Goal: Task Accomplishment & Management: Manage account settings

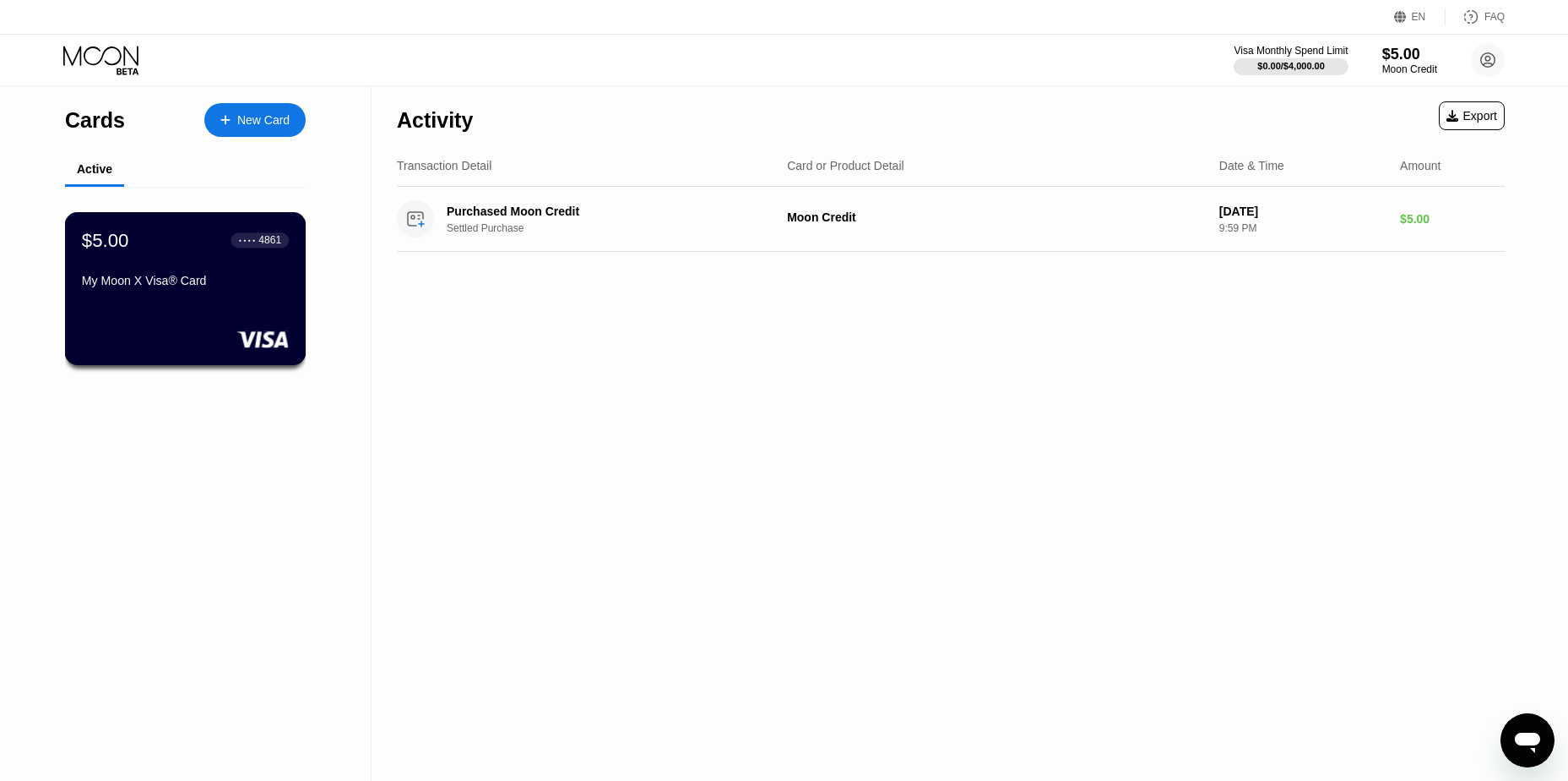
click at [233, 283] on div "My Moon X Visa® Card" at bounding box center [185, 280] width 207 height 13
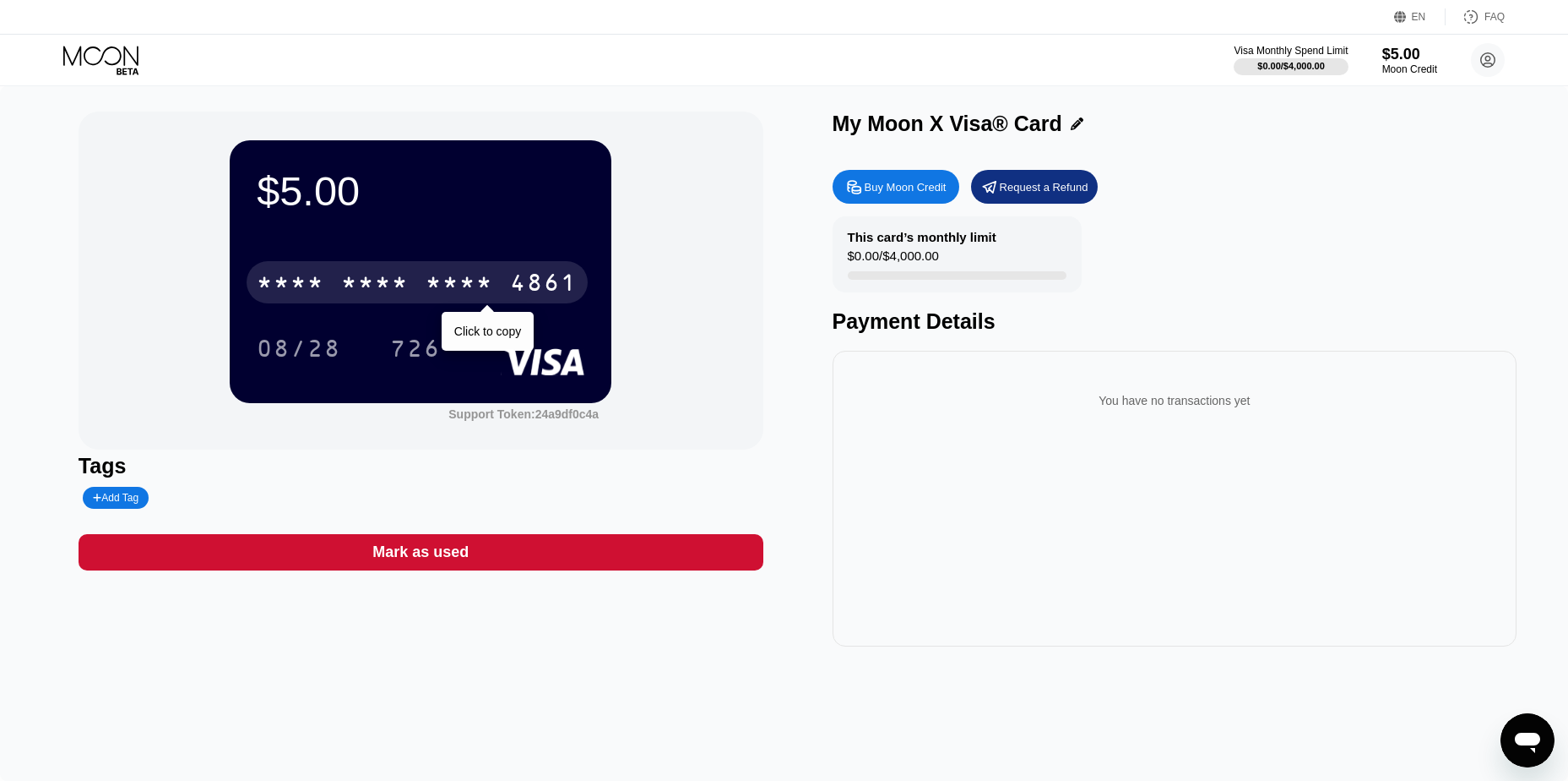
click at [460, 287] on div "* * * *" at bounding box center [459, 284] width 67 height 27
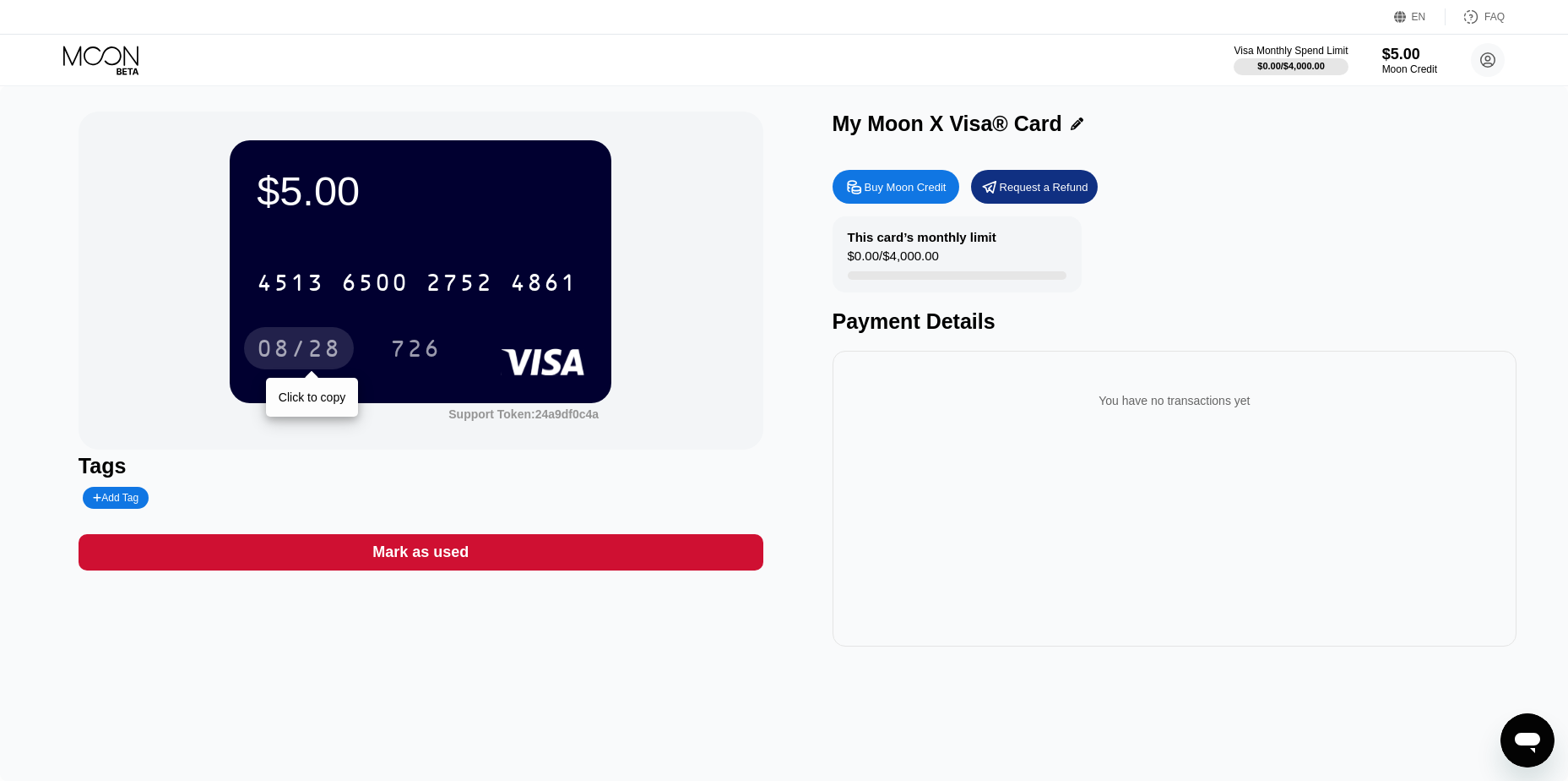
drag, startPoint x: 302, startPoint y: 357, endPoint x: 411, endPoint y: 300, distance: 123.0
click at [301, 357] on div "08/28" at bounding box center [298, 350] width 85 height 27
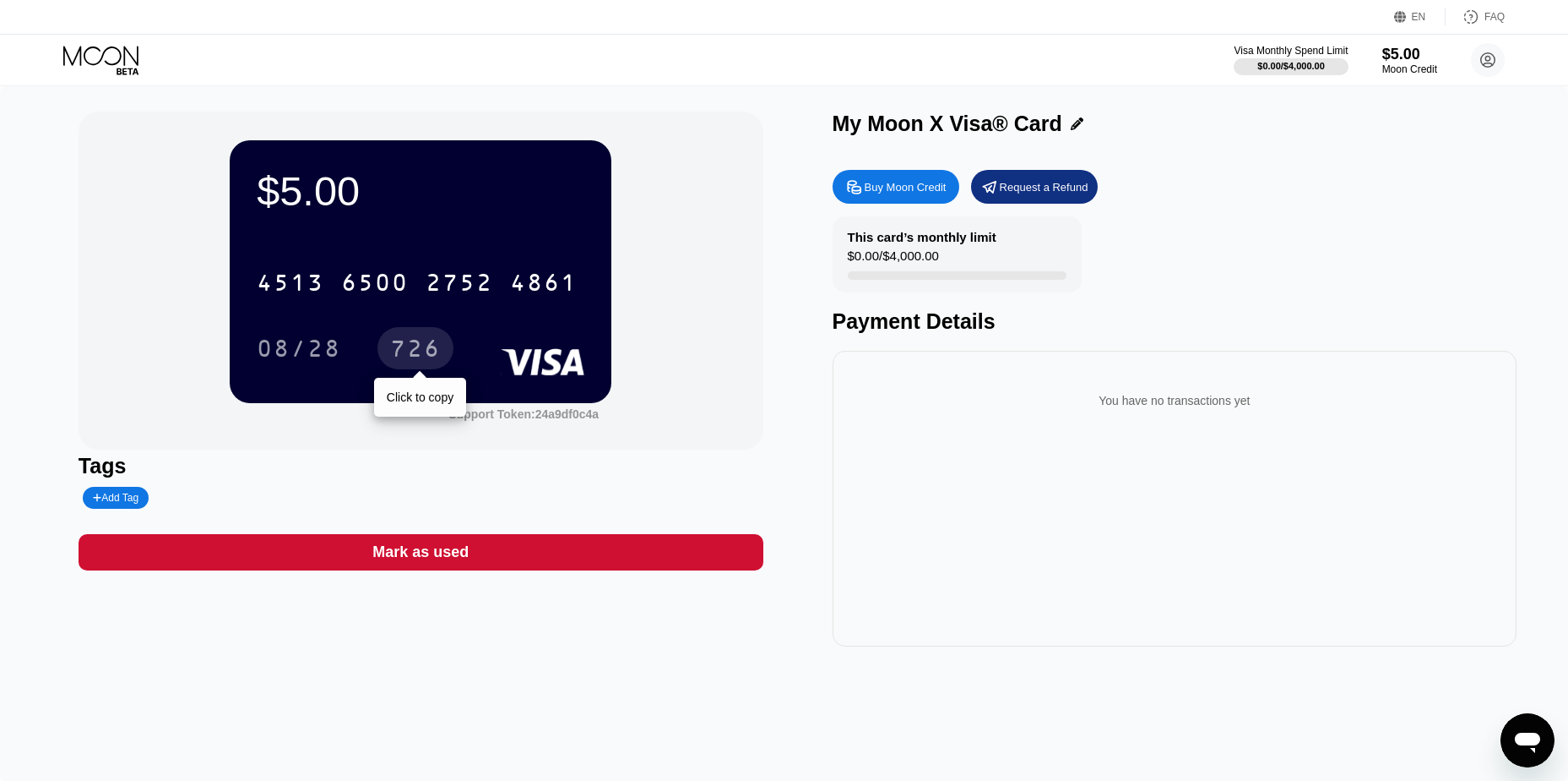
click at [410, 350] on div "726" at bounding box center [415, 350] width 51 height 27
click at [934, 189] on div "Buy Moon Credit" at bounding box center [906, 187] width 82 height 14
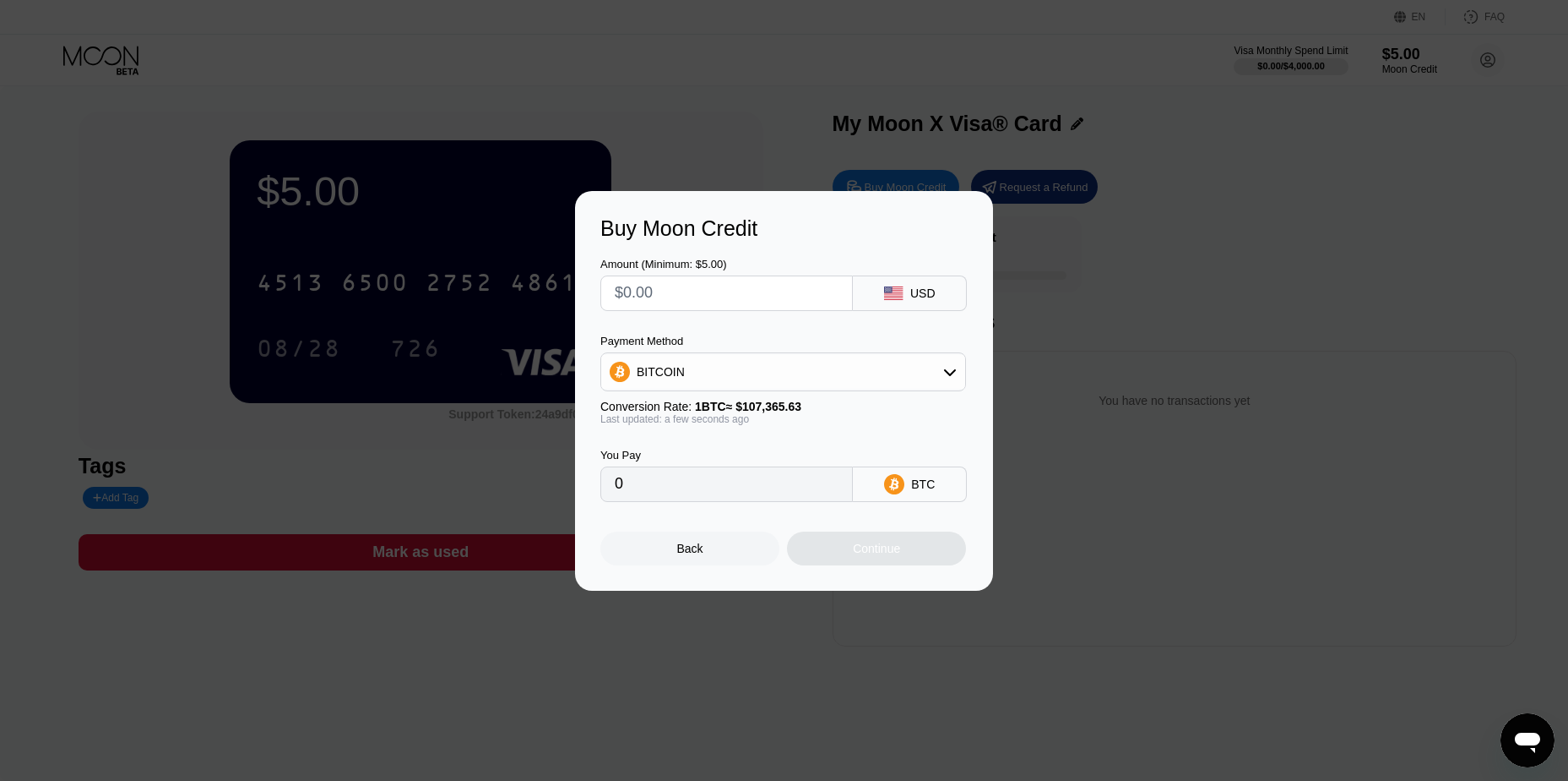
click at [850, 118] on div at bounding box center [790, 390] width 1581 height 781
click at [1082, 271] on div "Buy Moon Credit Amount (Minimum: $5.00) USD Payment Method BITCOIN Conversion R…" at bounding box center [784, 391] width 1568 height 400
click at [719, 552] on div "Back" at bounding box center [689, 548] width 179 height 34
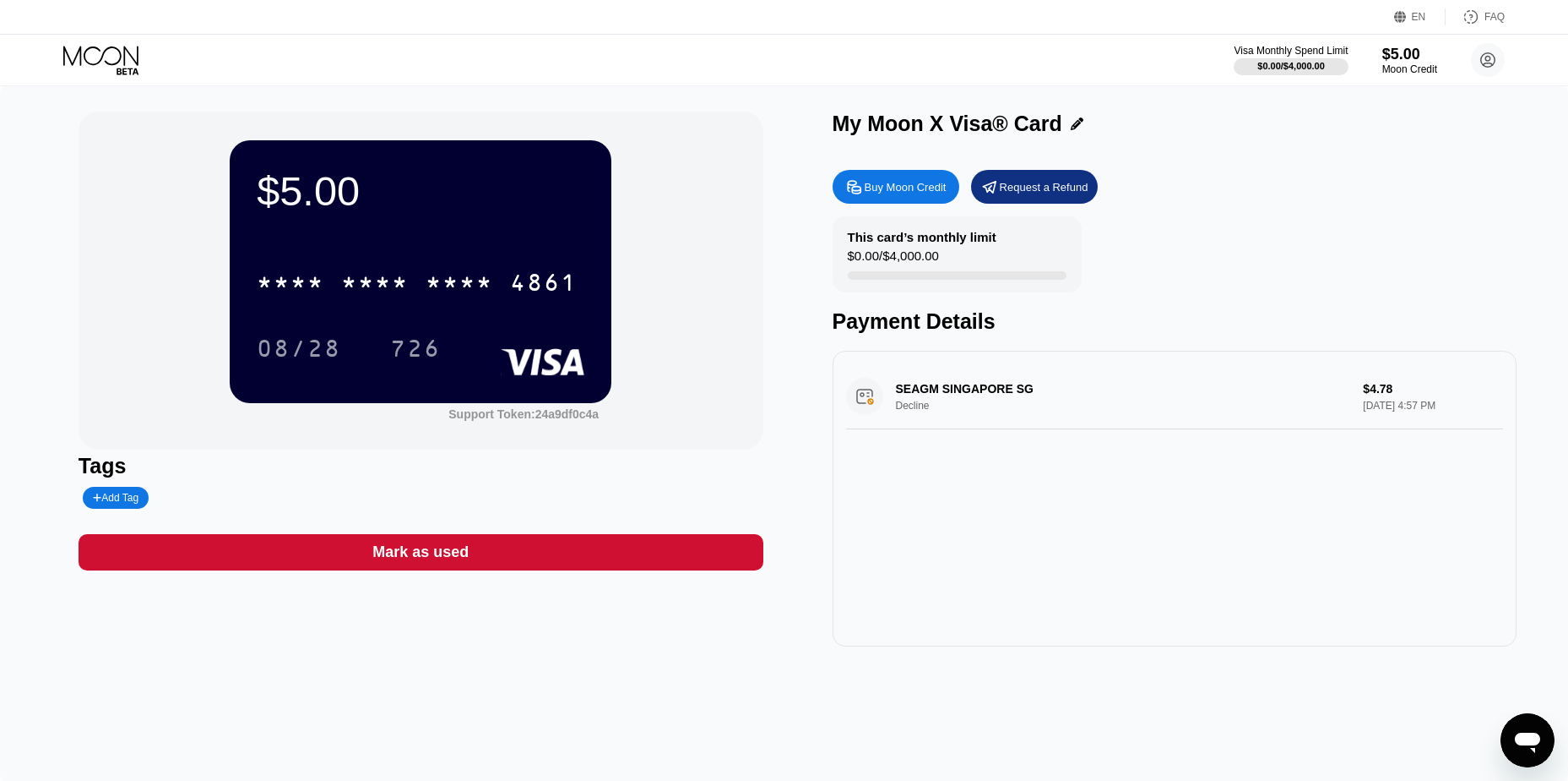
click at [958, 394] on div "SEAGM SINGAPORE SG Decline $4.78 Sep 23, 2025 4:57 PM" at bounding box center [1175, 396] width 658 height 65
click at [865, 401] on div "SEAGM SINGAPORE SG Decline $4.78 Sep 23, 2025 4:57 PM" at bounding box center [1175, 396] width 658 height 65
drag, startPoint x: 1003, startPoint y: 394, endPoint x: 1087, endPoint y: 394, distance: 84.0
click at [1067, 394] on div "SEAGM SINGAPORE SG Decline $4.78 Sep 23, 2025 4:57 PM" at bounding box center [1175, 396] width 658 height 65
drag, startPoint x: 1249, startPoint y: 408, endPoint x: 1358, endPoint y: 416, distance: 109.3
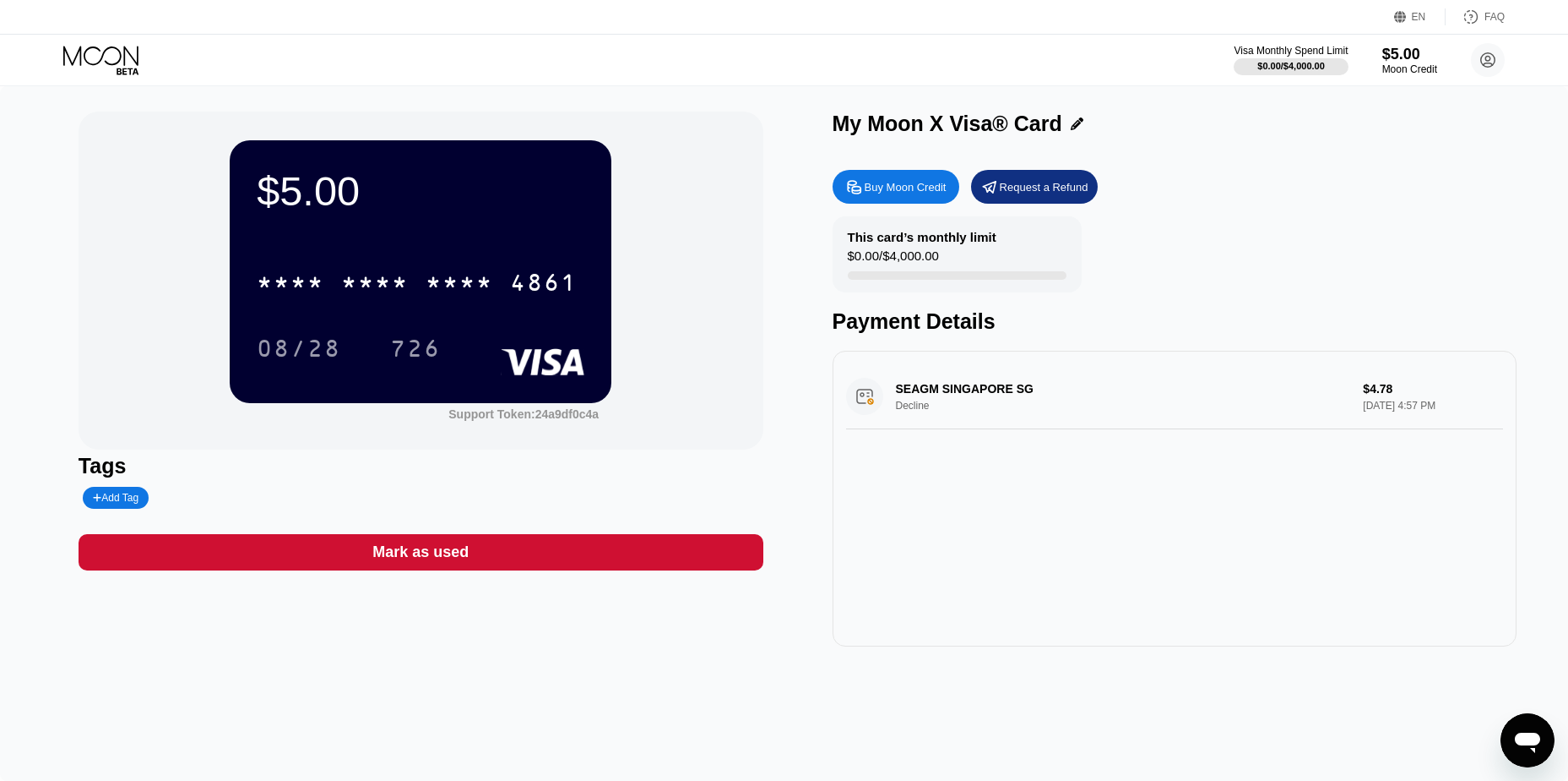
click at [1251, 408] on div "SEAGM SINGAPORE SG Decline $4.78 Sep 23, 2025 4:57 PM" at bounding box center [1175, 396] width 658 height 65
drag, startPoint x: 1394, startPoint y: 415, endPoint x: 1302, endPoint y: 399, distance: 93.4
click at [1390, 414] on div "SEAGM SINGAPORE SG Decline $4.78 Sep 23, 2025 4:57 PM" at bounding box center [1175, 396] width 658 height 65
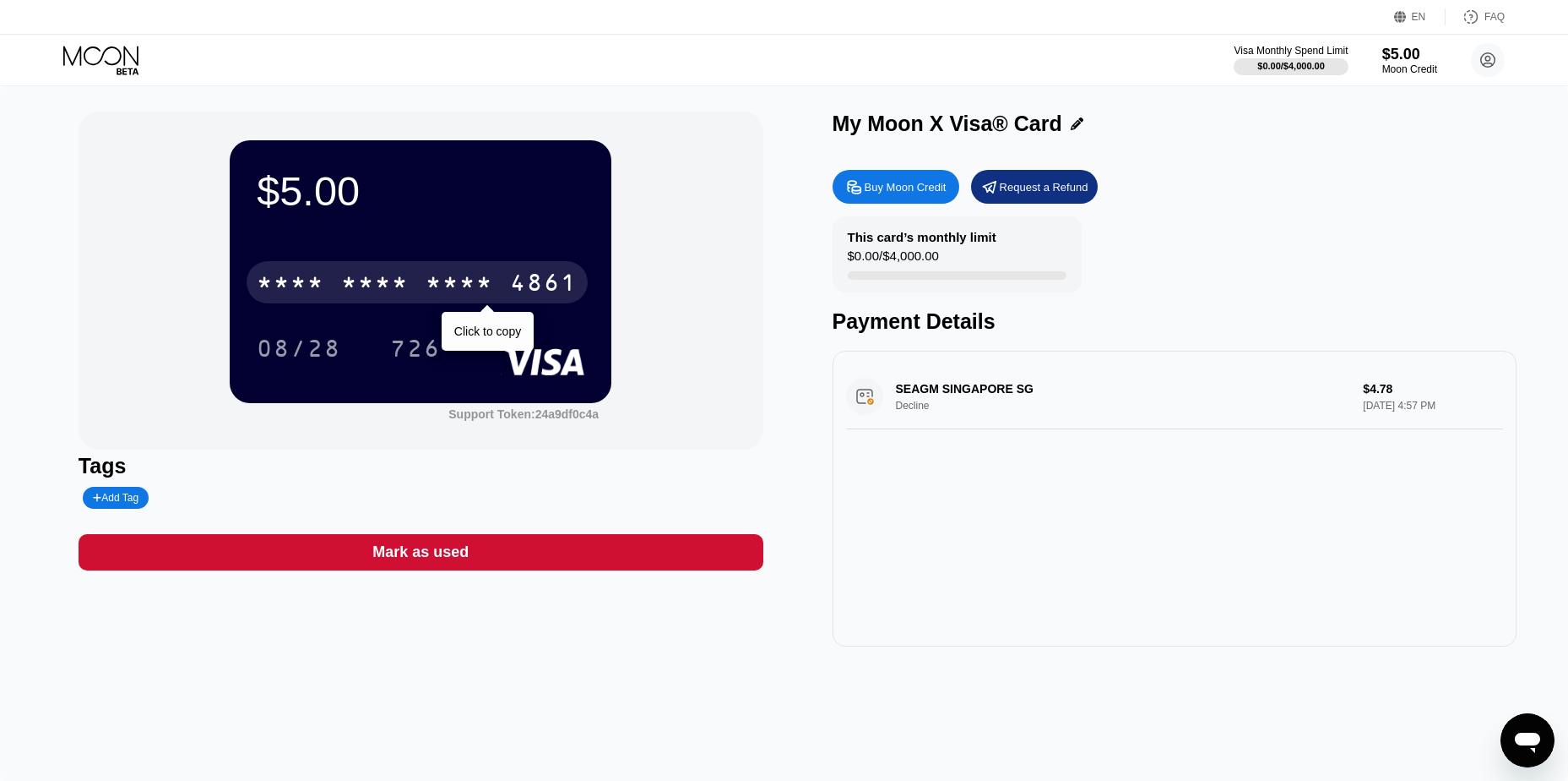
click at [369, 284] on div "* * * *" at bounding box center [374, 284] width 67 height 27
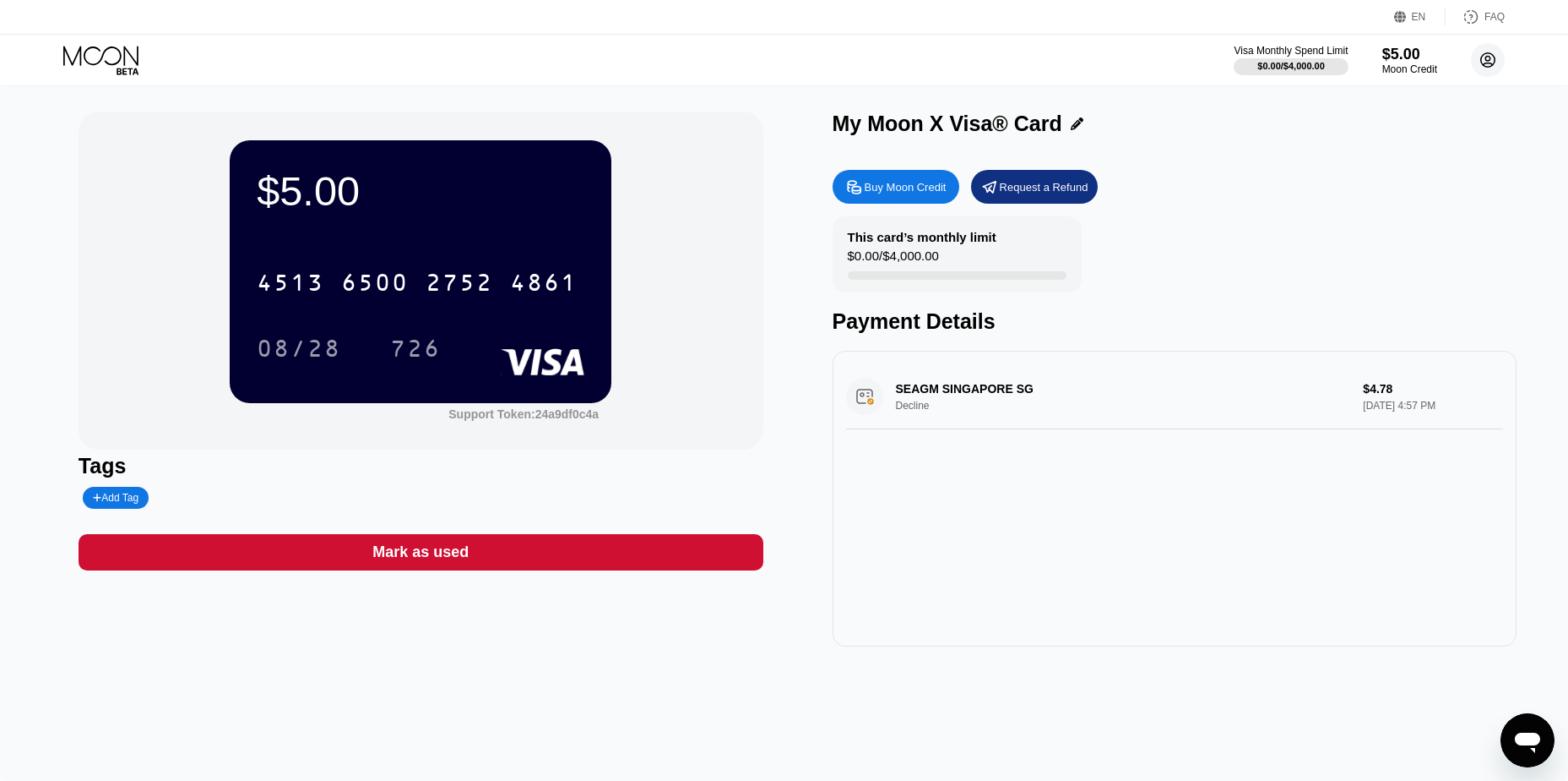
click at [1479, 62] on circle at bounding box center [1488, 59] width 34 height 34
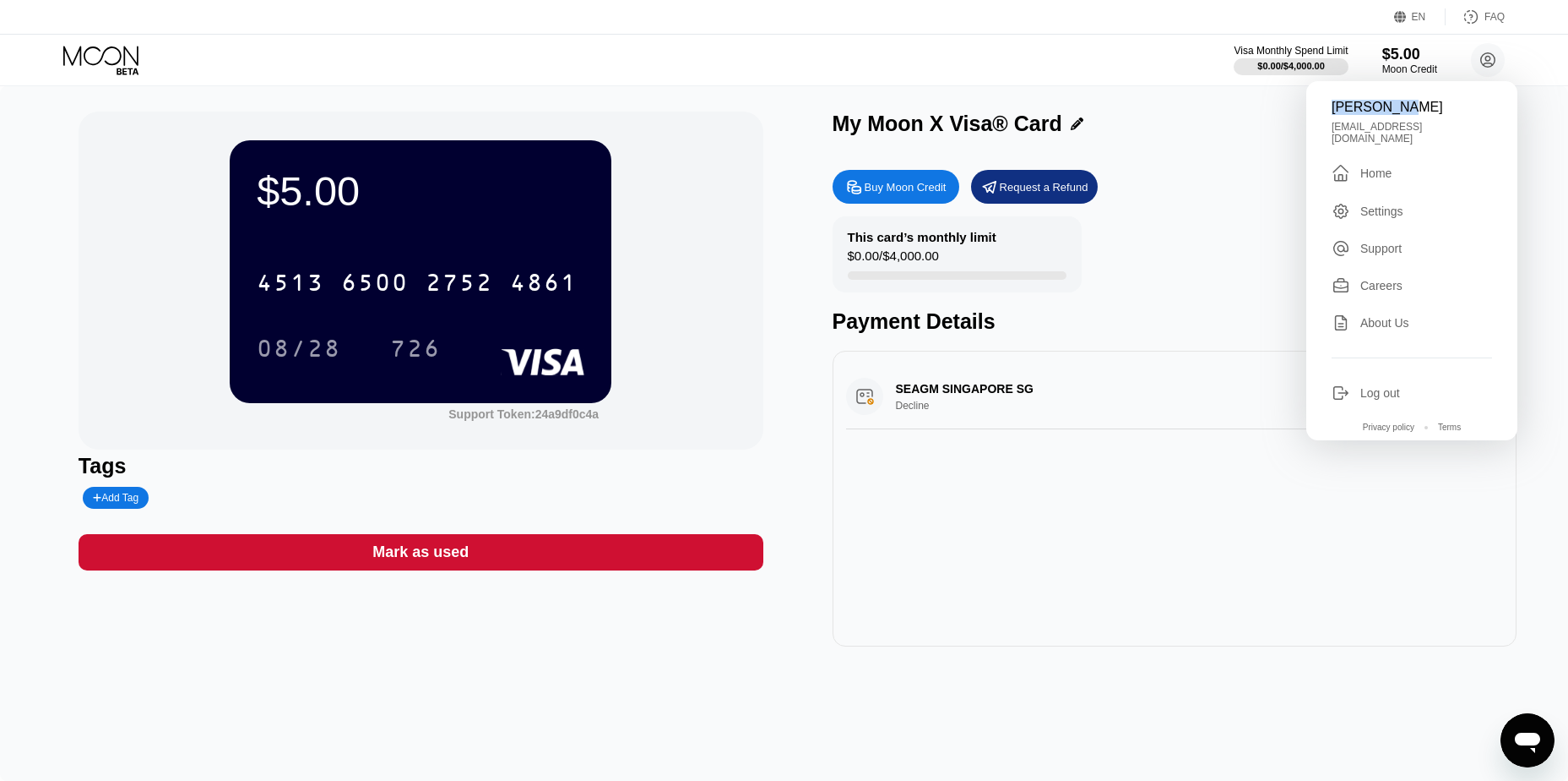
drag, startPoint x: 1432, startPoint y: 110, endPoint x: 1318, endPoint y: 105, distance: 114.1
click at [1318, 105] on div "Lợi Vũ Văn vvldeptrais1tg@gmail.com  Home Settings Support Careers About Us Lo…" at bounding box center [1412, 261] width 211 height 360
copy div "[PERSON_NAME]"
click at [333, 342] on div "08/28" at bounding box center [298, 350] width 85 height 27
click at [410, 352] on div "726" at bounding box center [415, 350] width 51 height 27
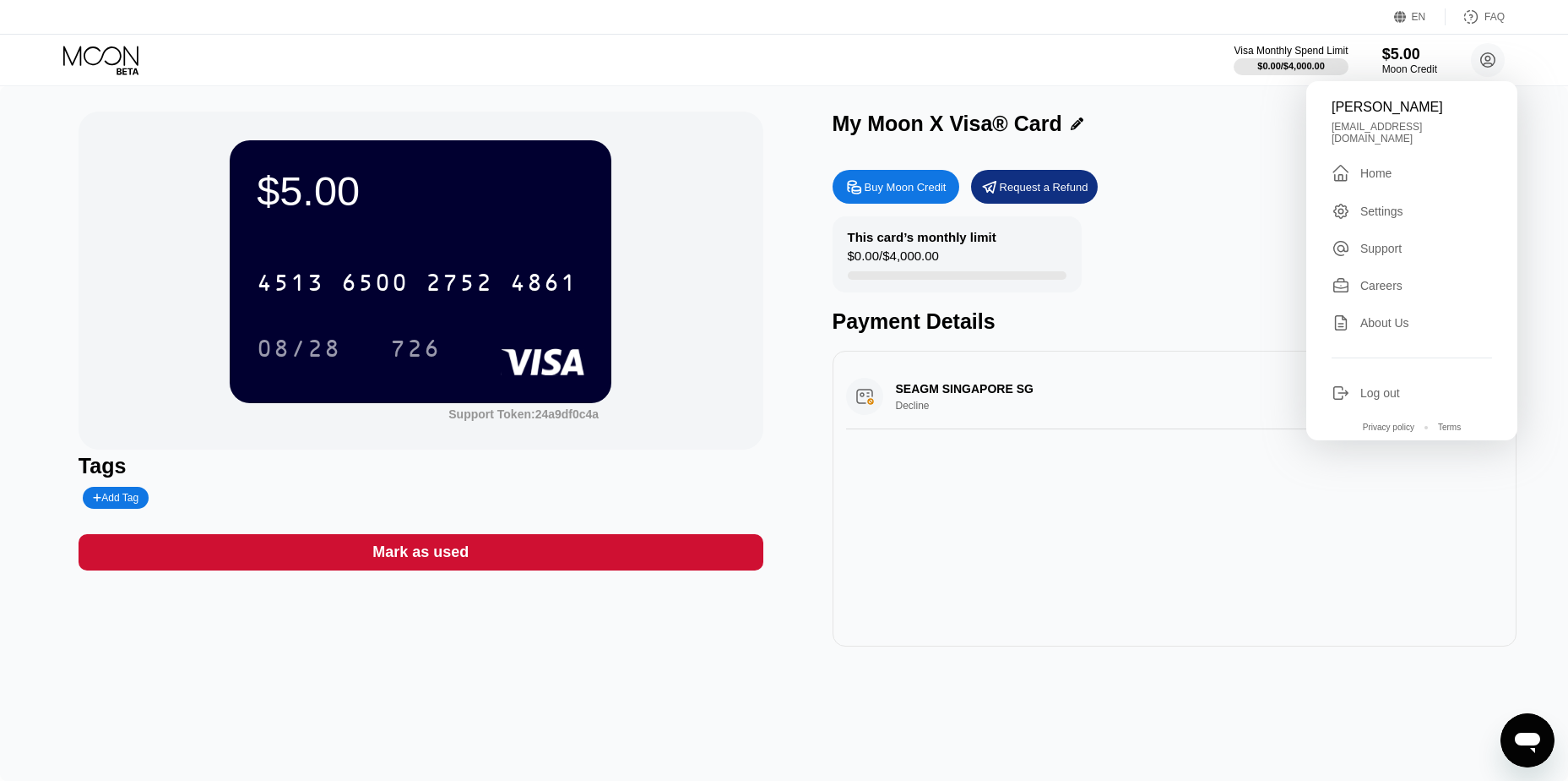
click at [828, 77] on div "Visa Monthly Spend Limit $0.00 / $4,000.00 $5.00 Moon Credit Lợi Vũ Văn vvldept…" at bounding box center [784, 60] width 1568 height 51
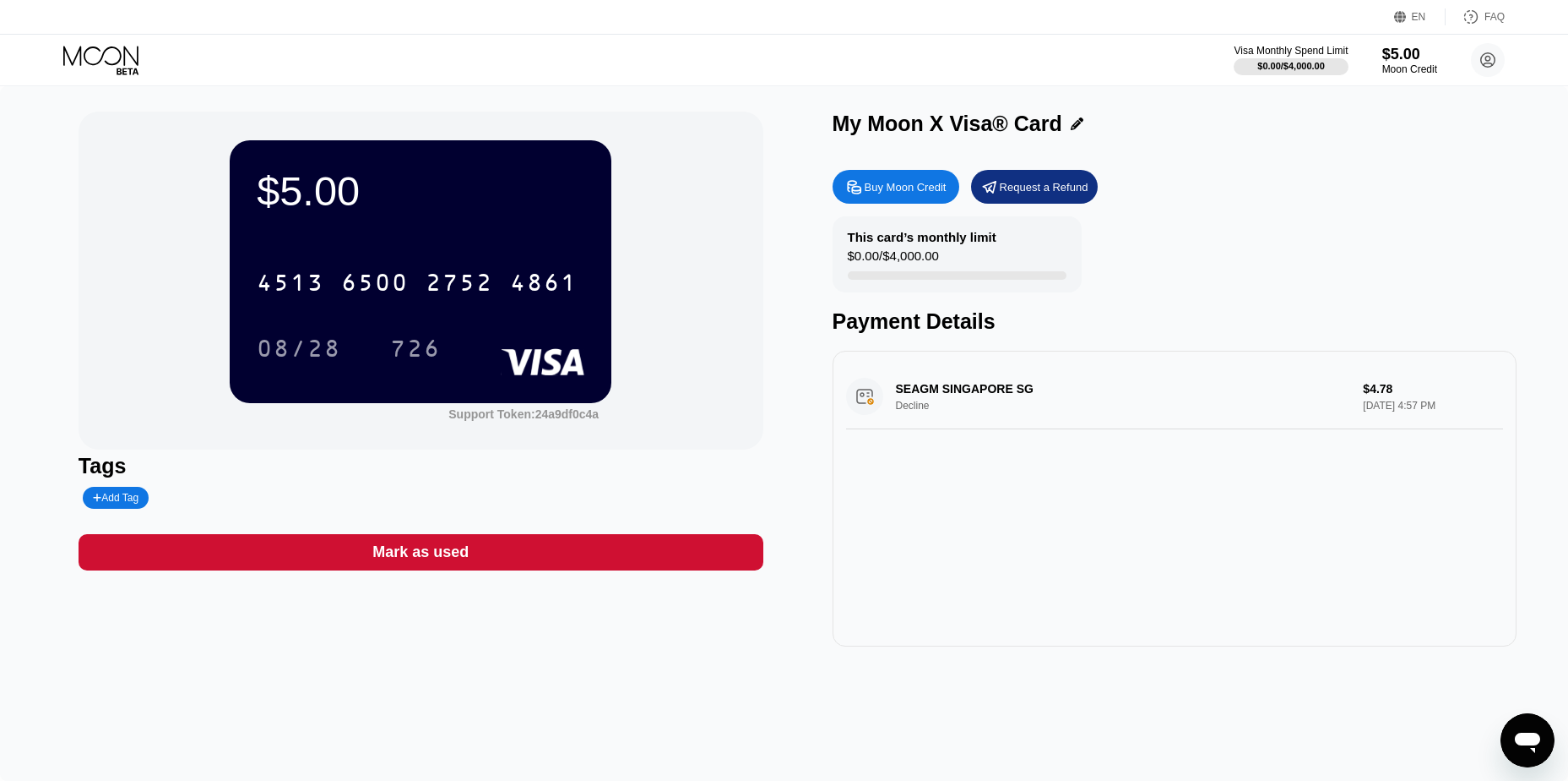
click at [1026, 193] on div "Request a Refund" at bounding box center [1044, 187] width 89 height 14
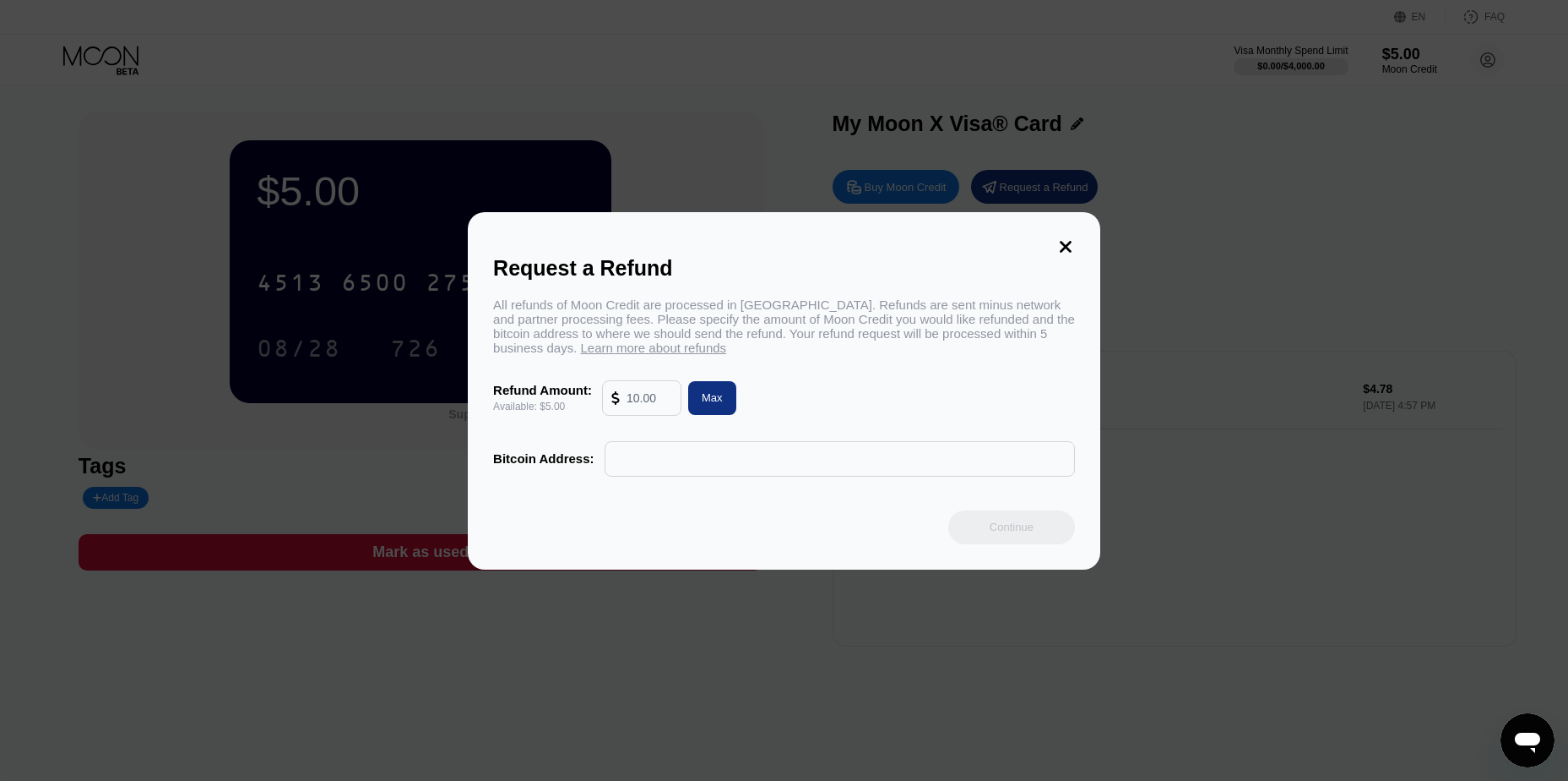
click at [631, 354] on span "Learn more about refunds" at bounding box center [654, 347] width 147 height 14
click at [1070, 244] on icon at bounding box center [1066, 247] width 12 height 12
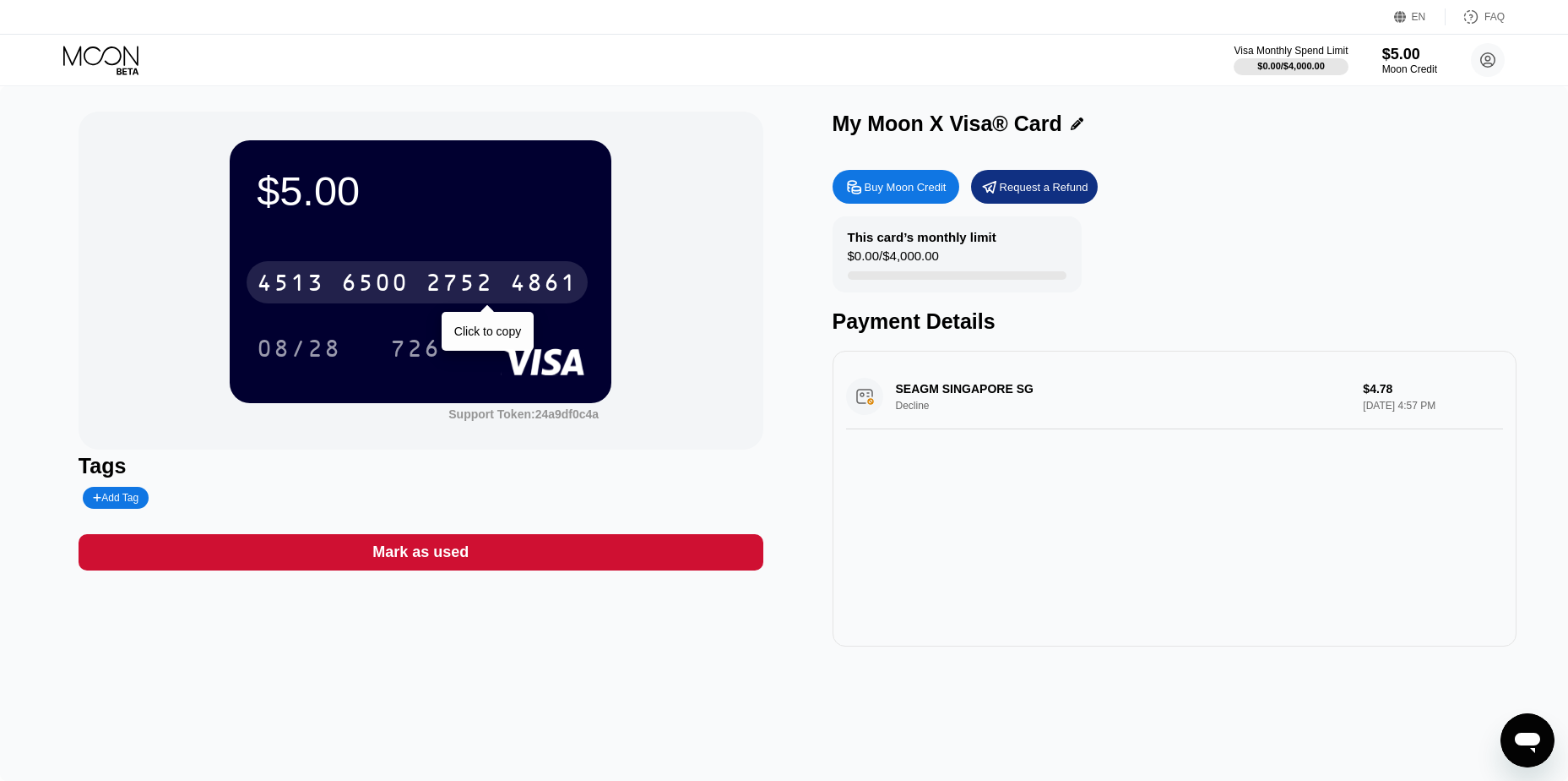
click at [406, 288] on div "6500" at bounding box center [374, 284] width 67 height 27
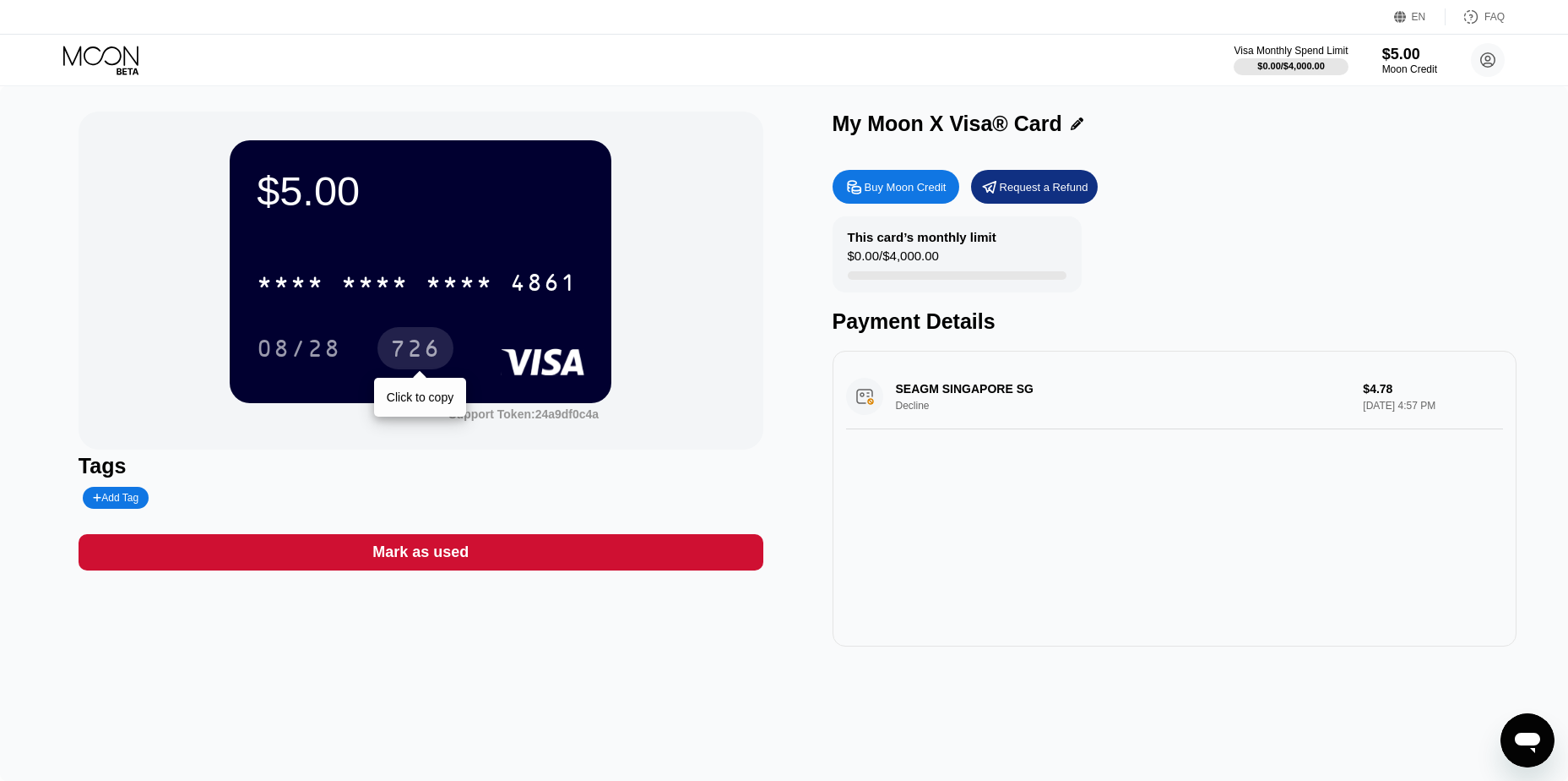
click at [396, 347] on div "726" at bounding box center [415, 350] width 51 height 27
click at [1163, 308] on div "This card’s monthly limit $0.00 / $4,000.00 Payment Details" at bounding box center [1175, 275] width 685 height 118
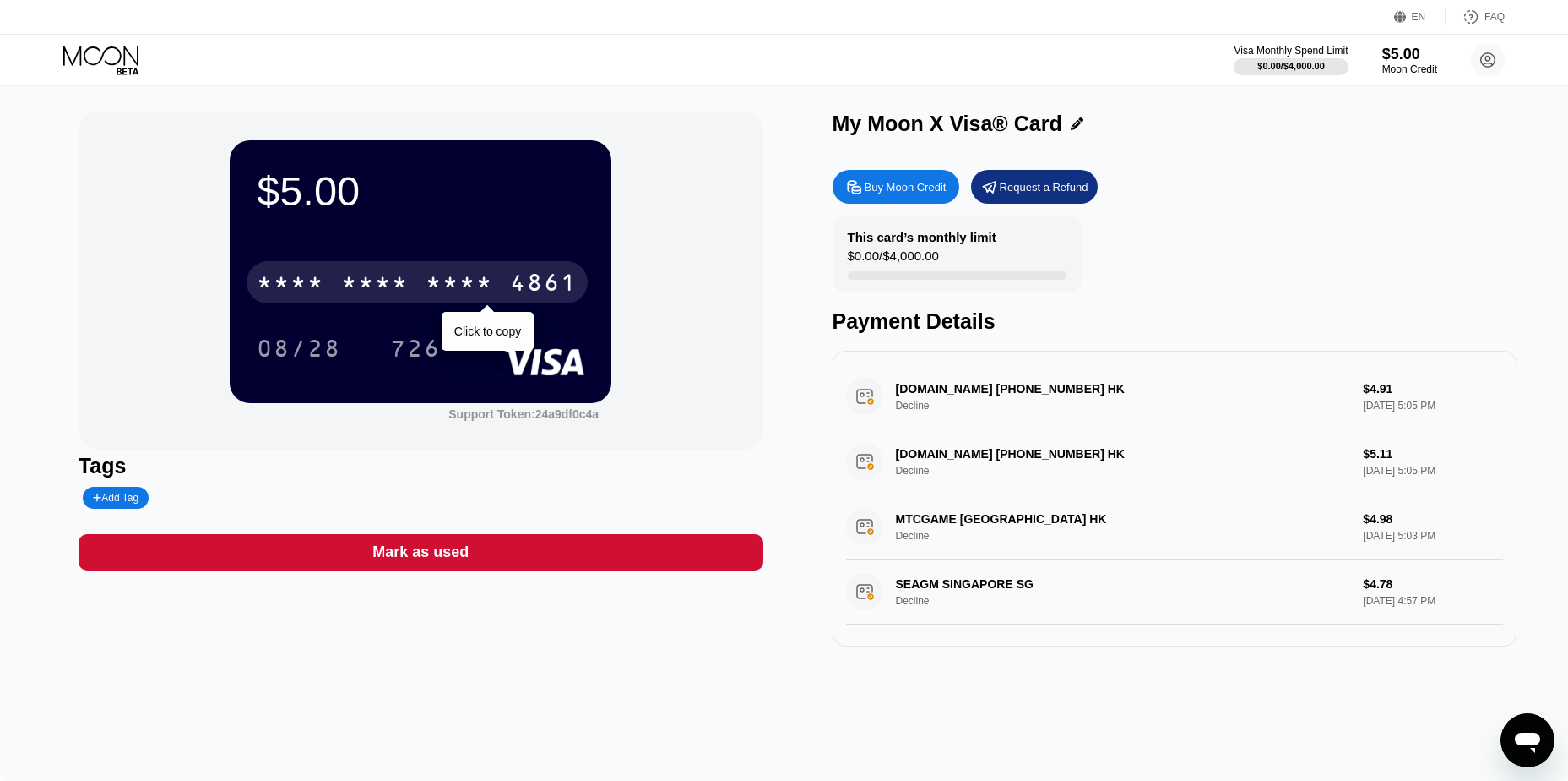
click at [430, 290] on div "* * * *" at bounding box center [459, 284] width 67 height 27
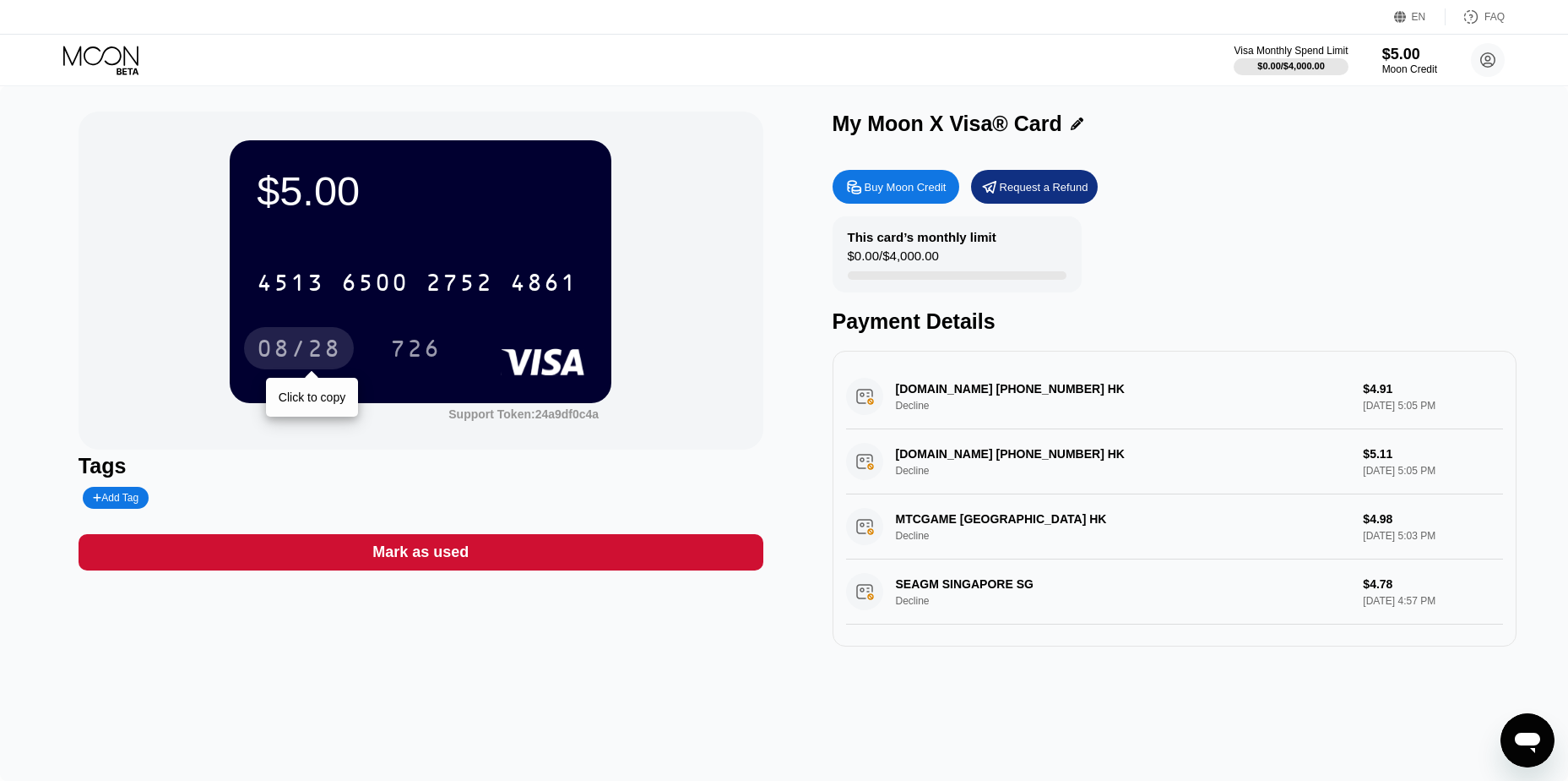
click at [313, 355] on div "08/28" at bounding box center [298, 350] width 85 height 27
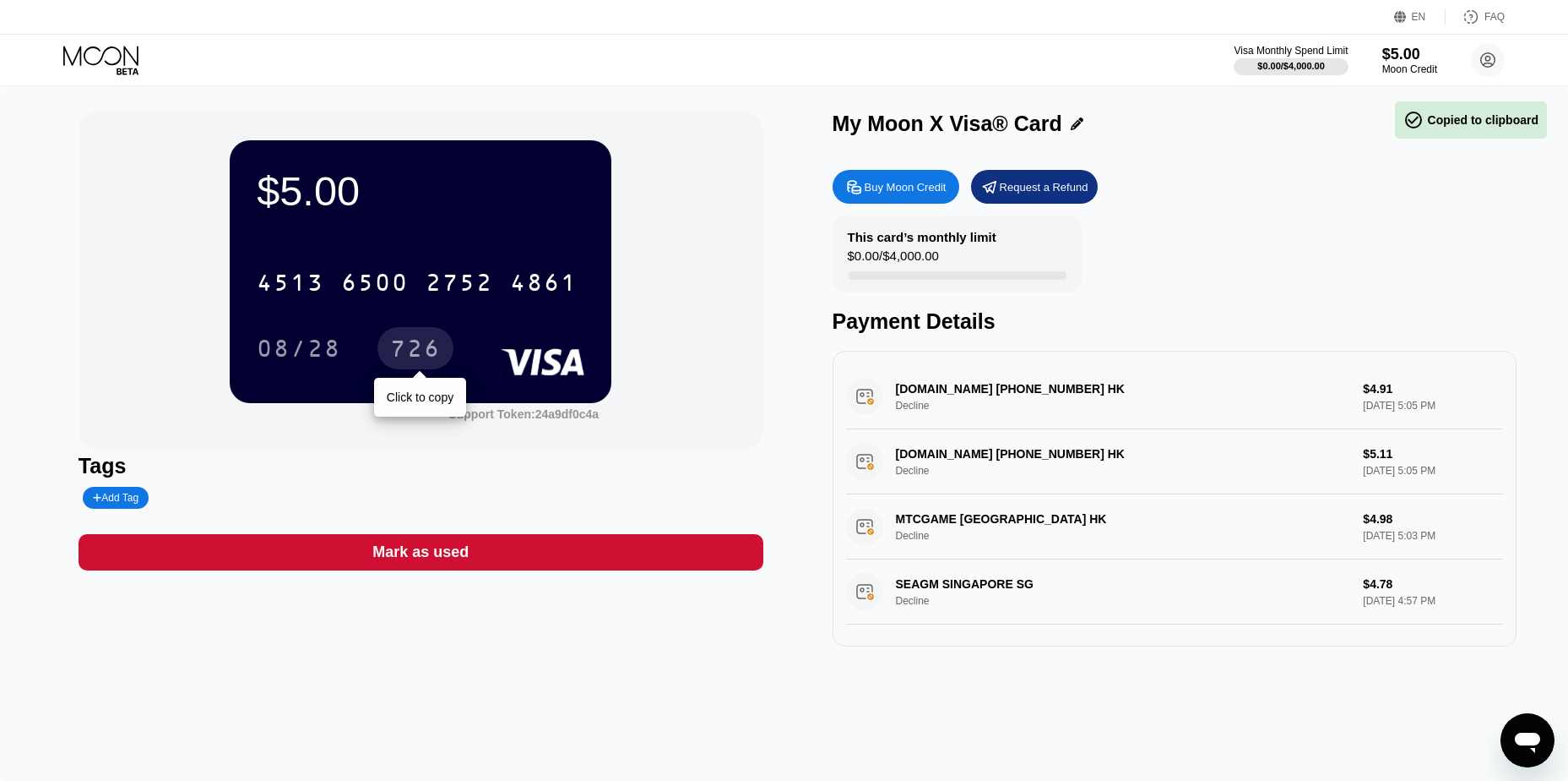
click at [402, 353] on div "726" at bounding box center [415, 350] width 51 height 27
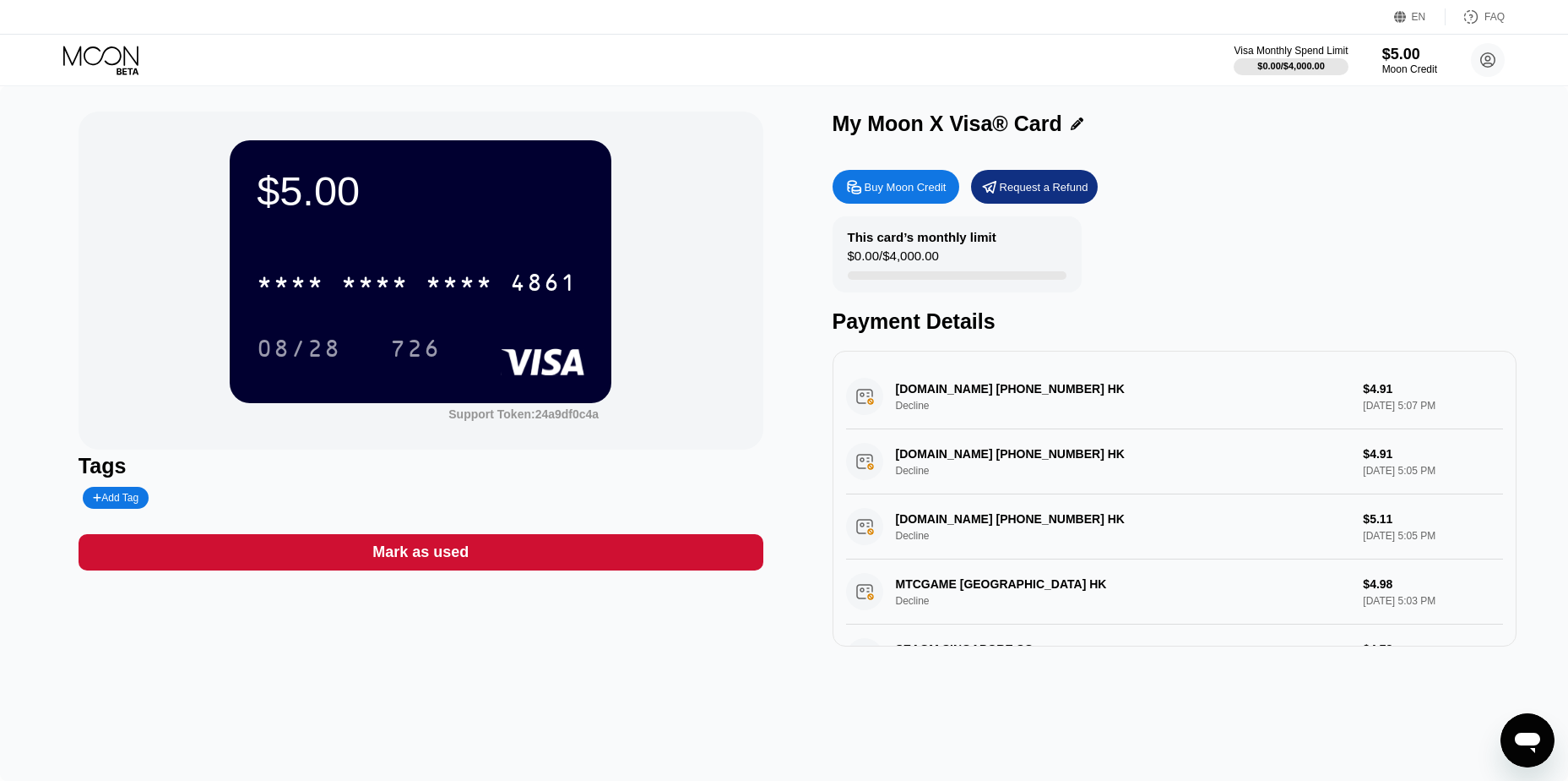
click at [951, 391] on div "WWW.MTCGAME.COM +15876003109 HK Decline $4.91 Sep 23, 2025 5:07 PM" at bounding box center [1175, 396] width 658 height 65
click at [999, 191] on div "Request a Refund" at bounding box center [1034, 187] width 126 height 34
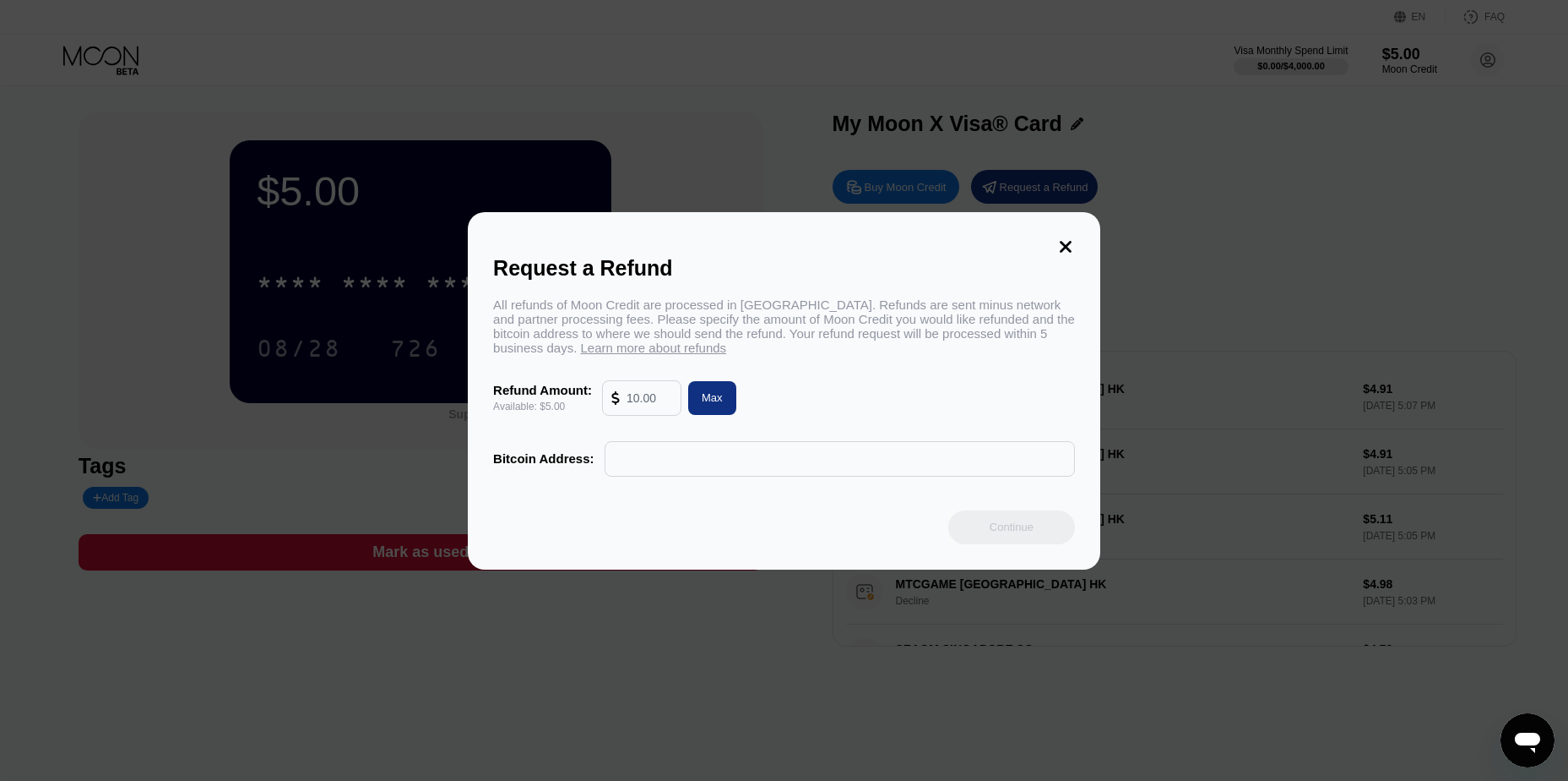
click at [613, 347] on span "Learn more about refunds" at bounding box center [654, 347] width 147 height 14
click at [1070, 245] on icon at bounding box center [1066, 247] width 12 height 12
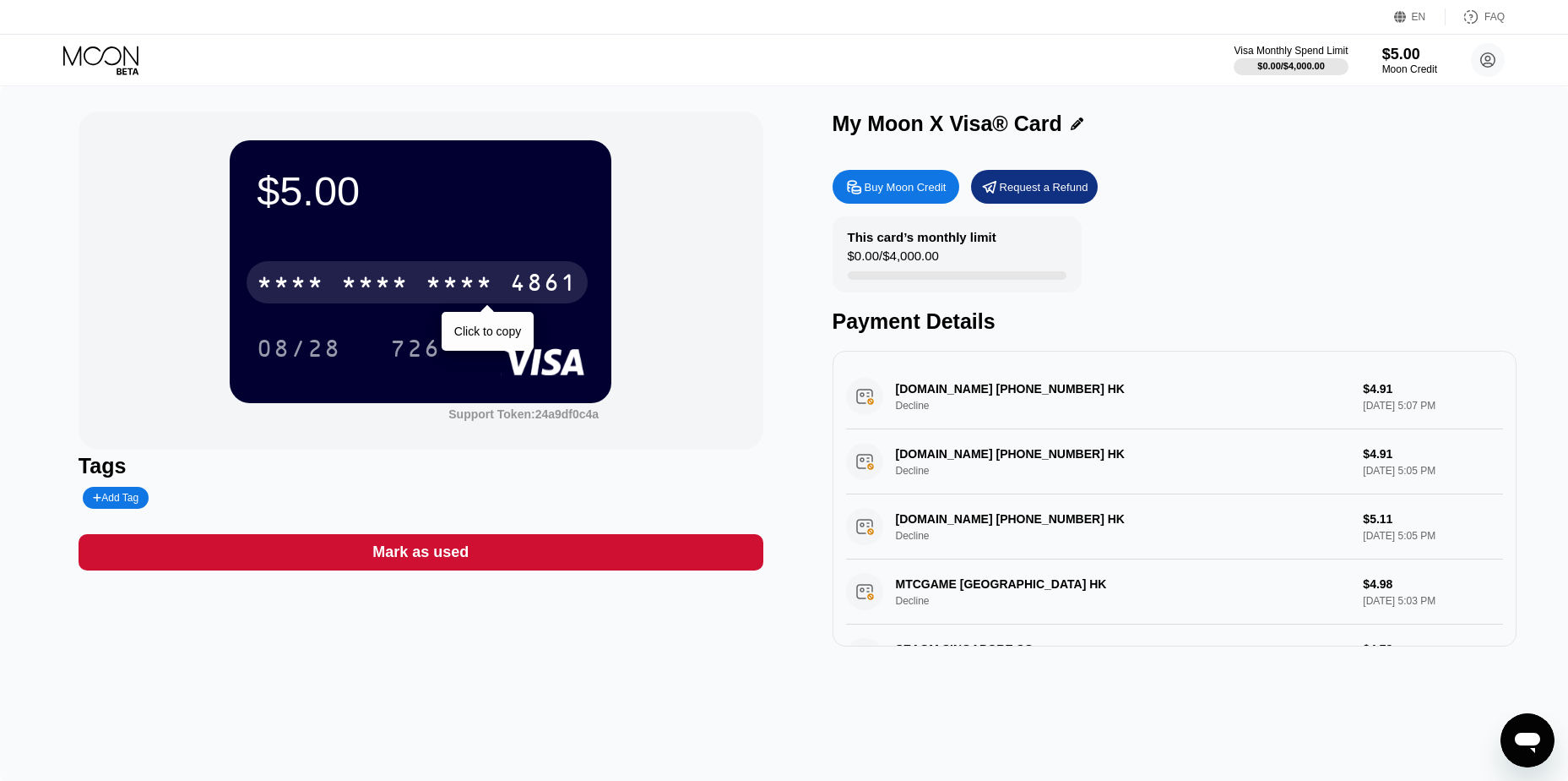
click at [447, 279] on div "* * * *" at bounding box center [459, 284] width 67 height 27
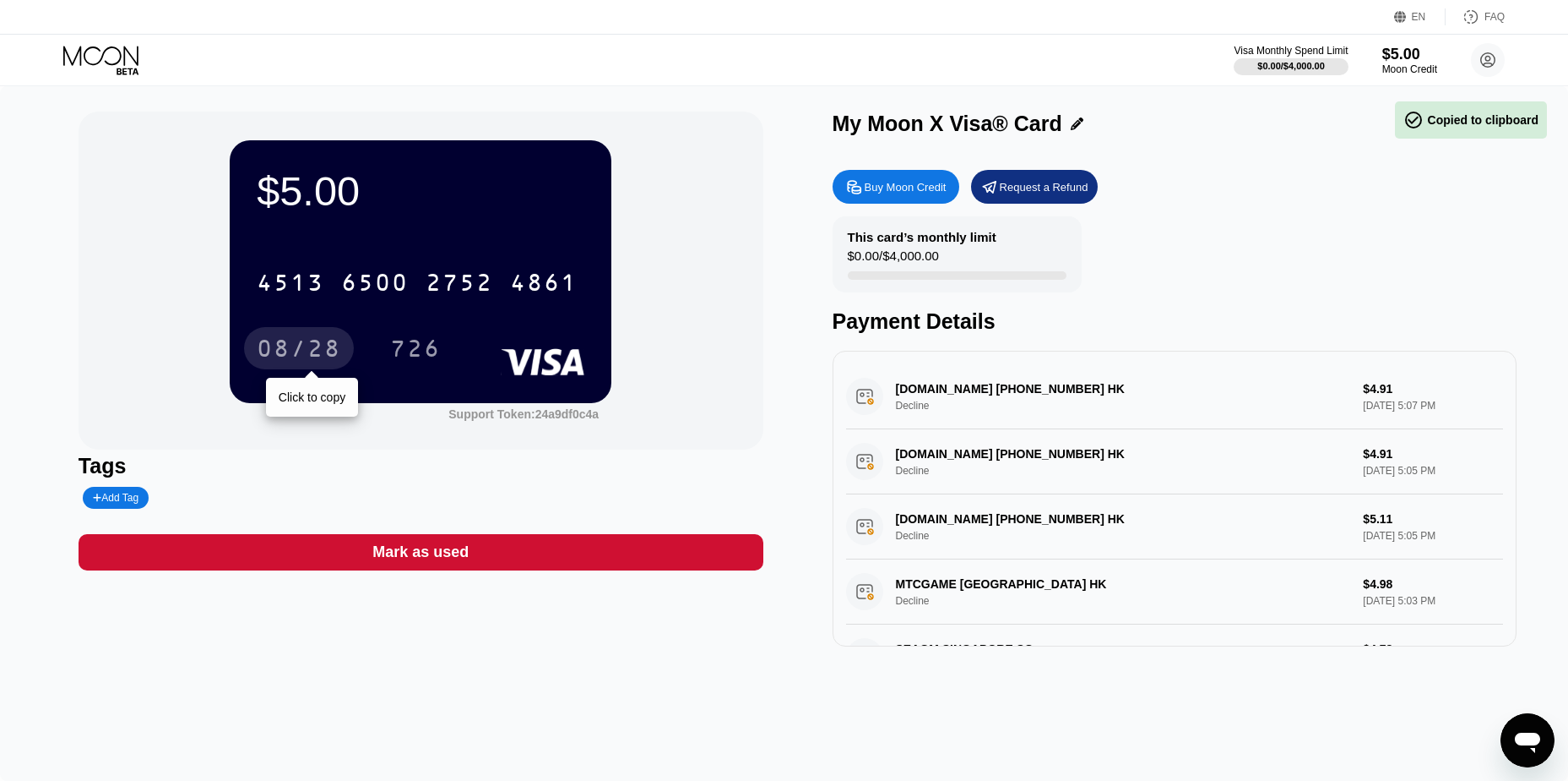
click at [303, 352] on div "08/28" at bounding box center [298, 350] width 85 height 27
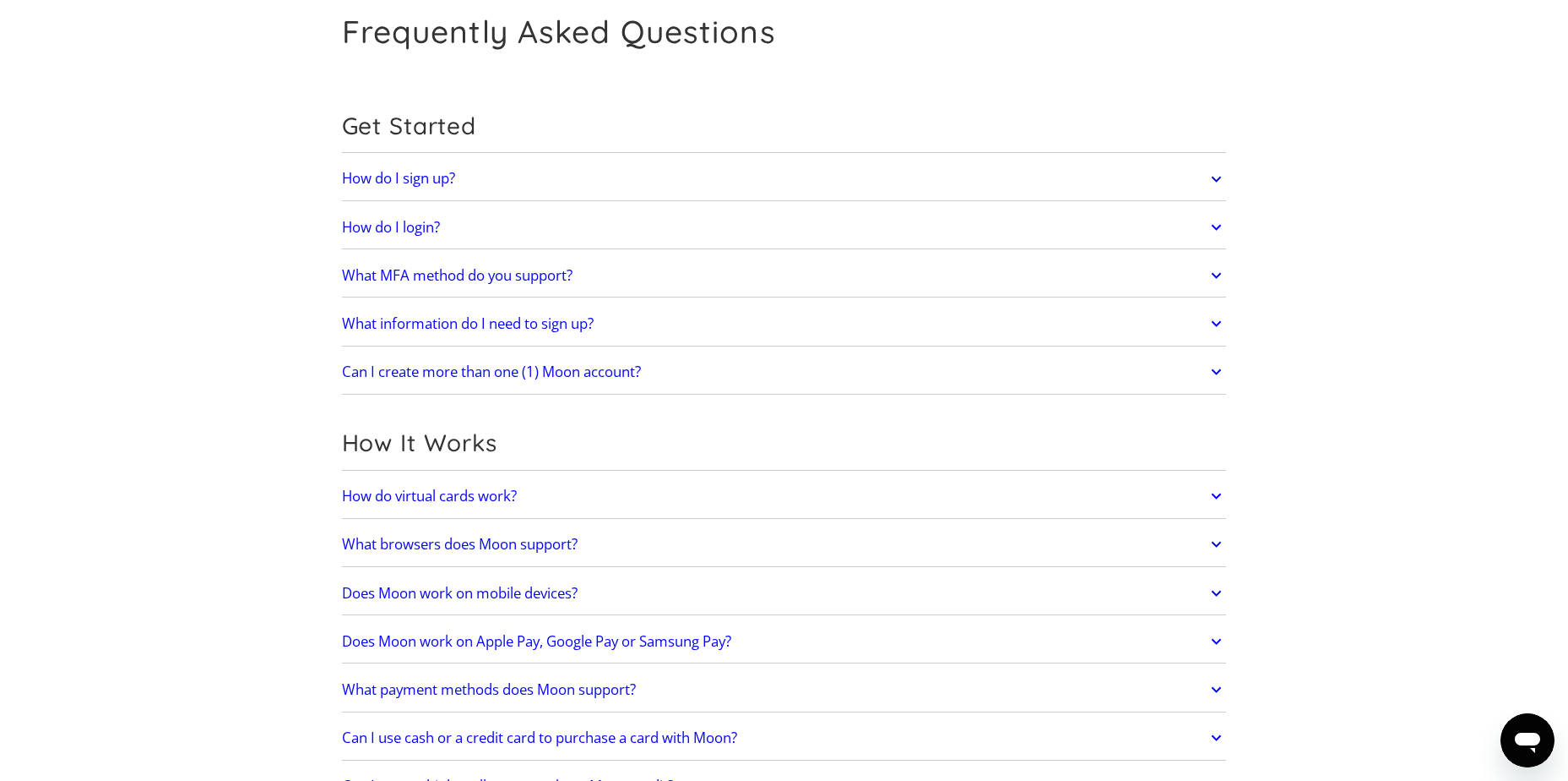
scroll to position [338, 0]
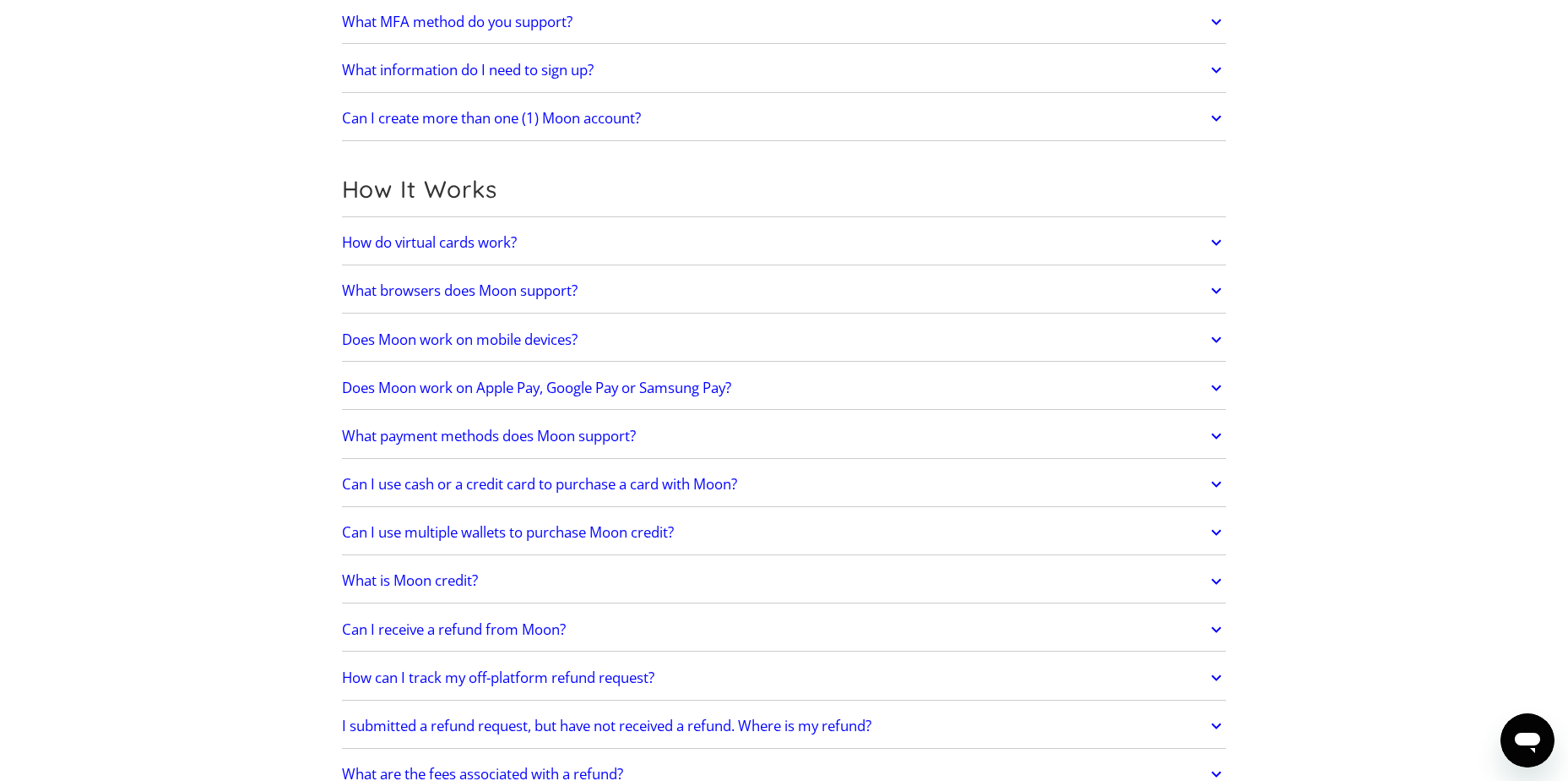
click at [521, 630] on h2 "Can I receive a refund from Moon?" at bounding box center [453, 629] width 224 height 17
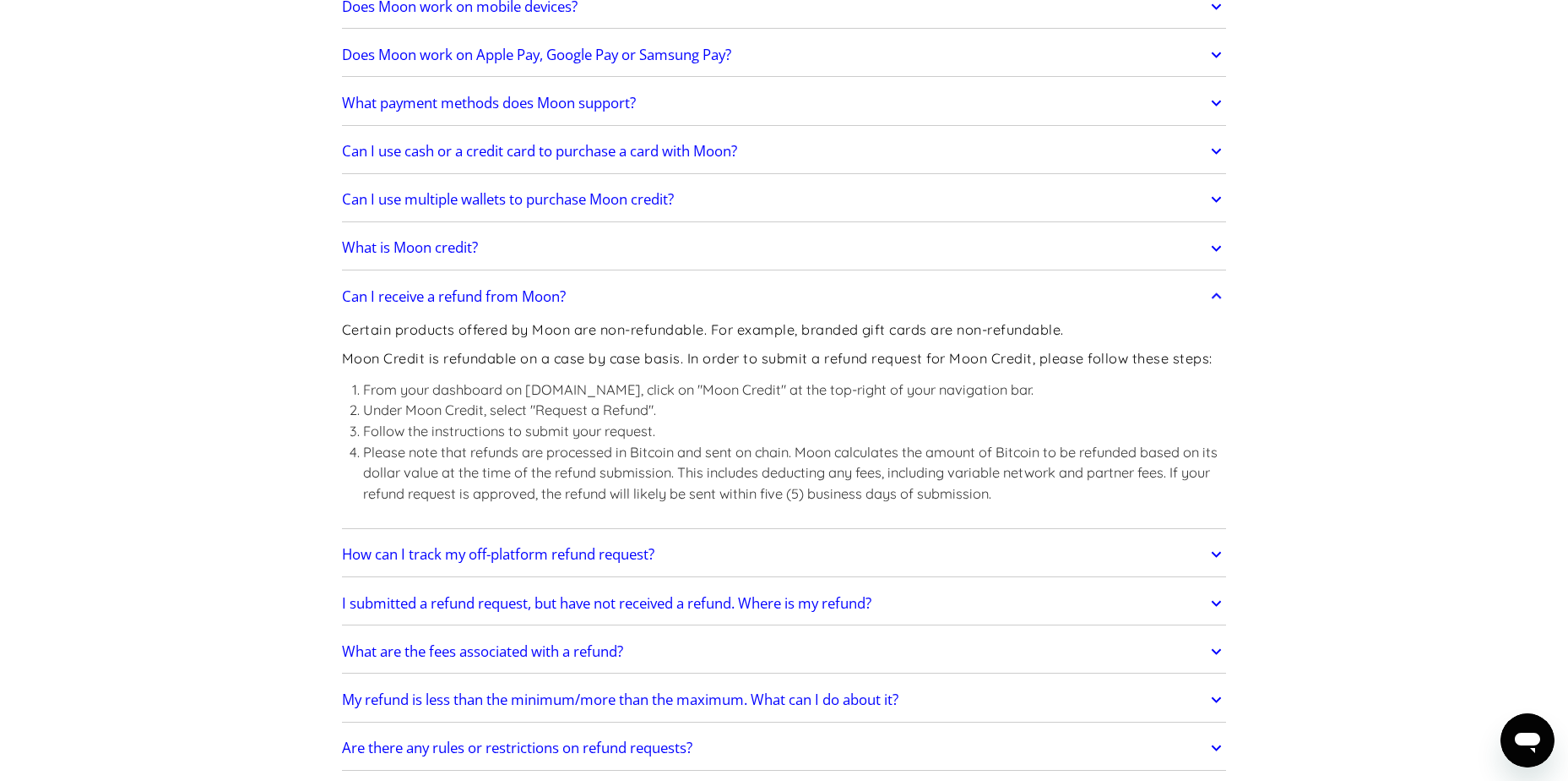
scroll to position [676, 0]
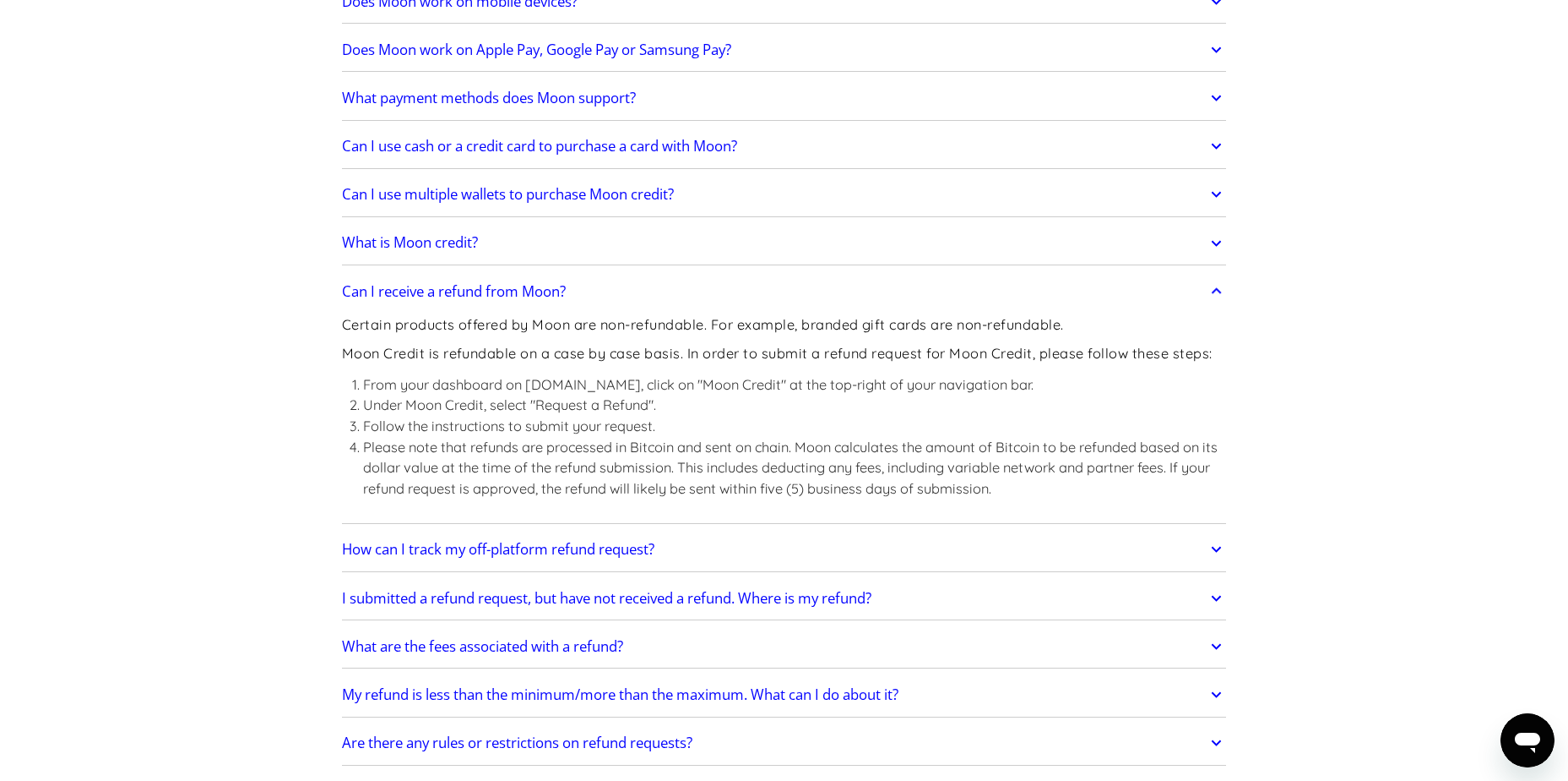
click at [525, 606] on h2 "I submitted a refund request, but have not received a refund. Where is my refun…" at bounding box center [606, 598] width 529 height 17
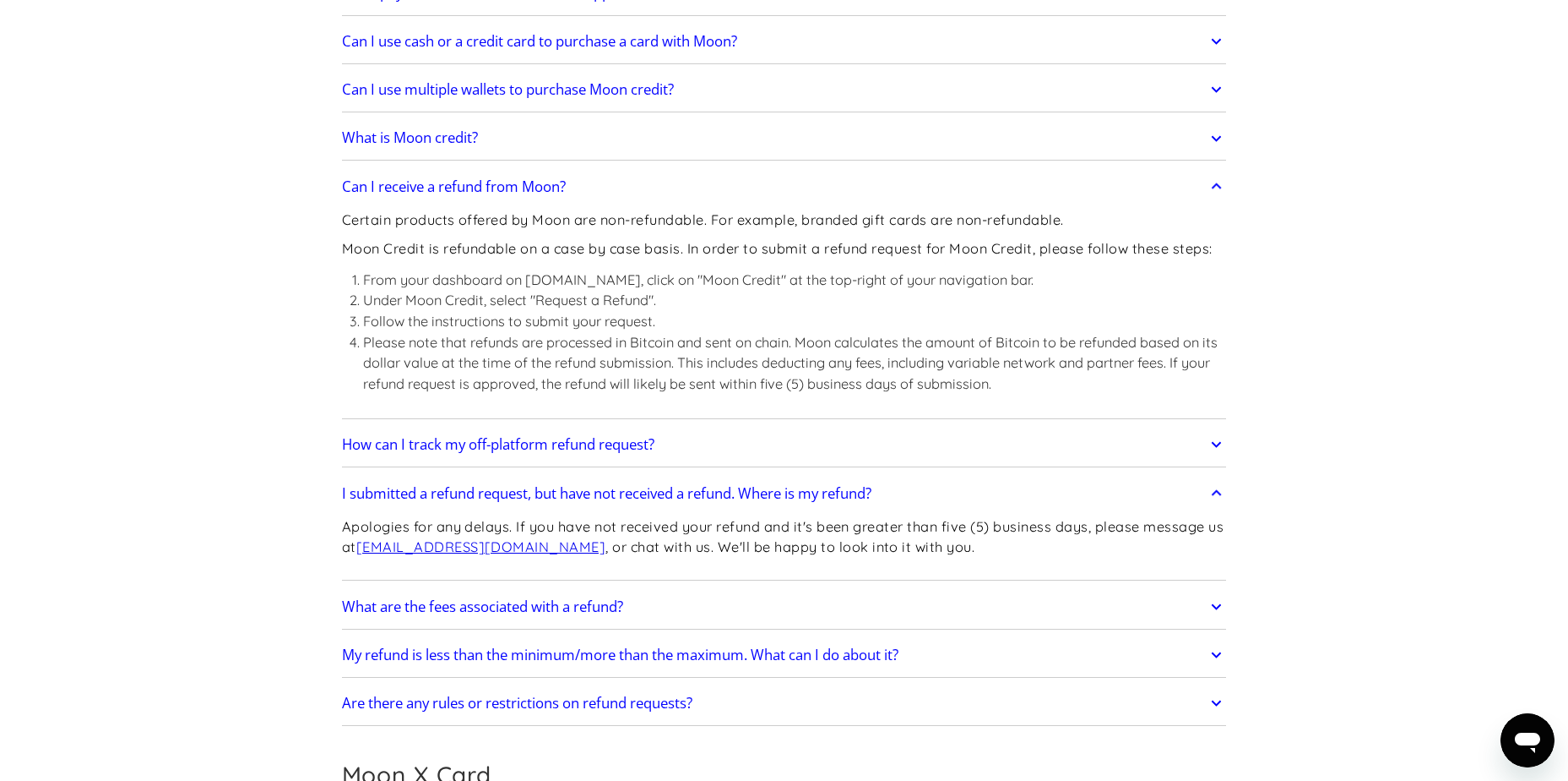
scroll to position [788, 0]
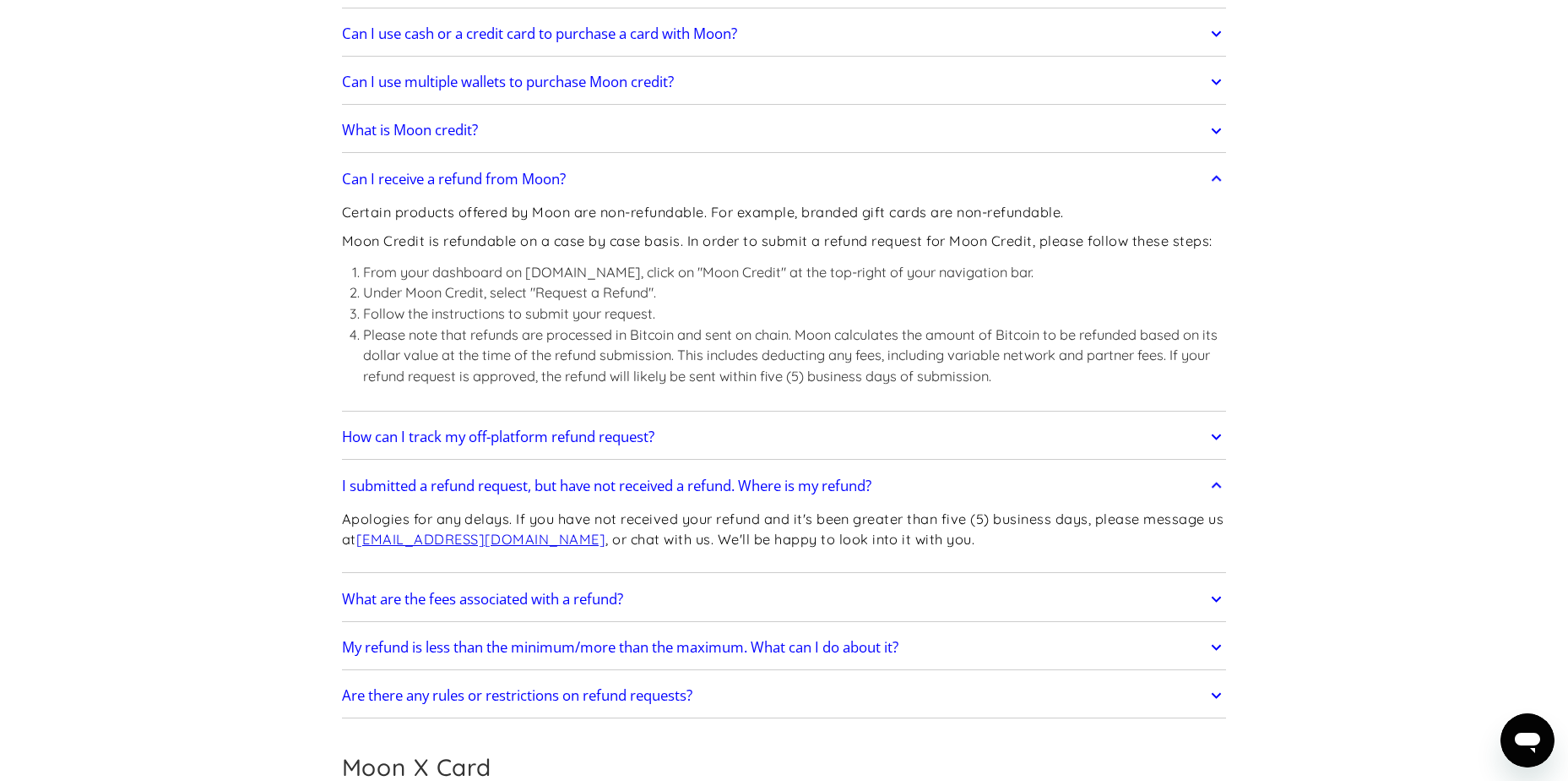
click at [517, 660] on link "My refund is less than the minimum/more than the maximum. What can I do about i…" at bounding box center [784, 647] width 885 height 36
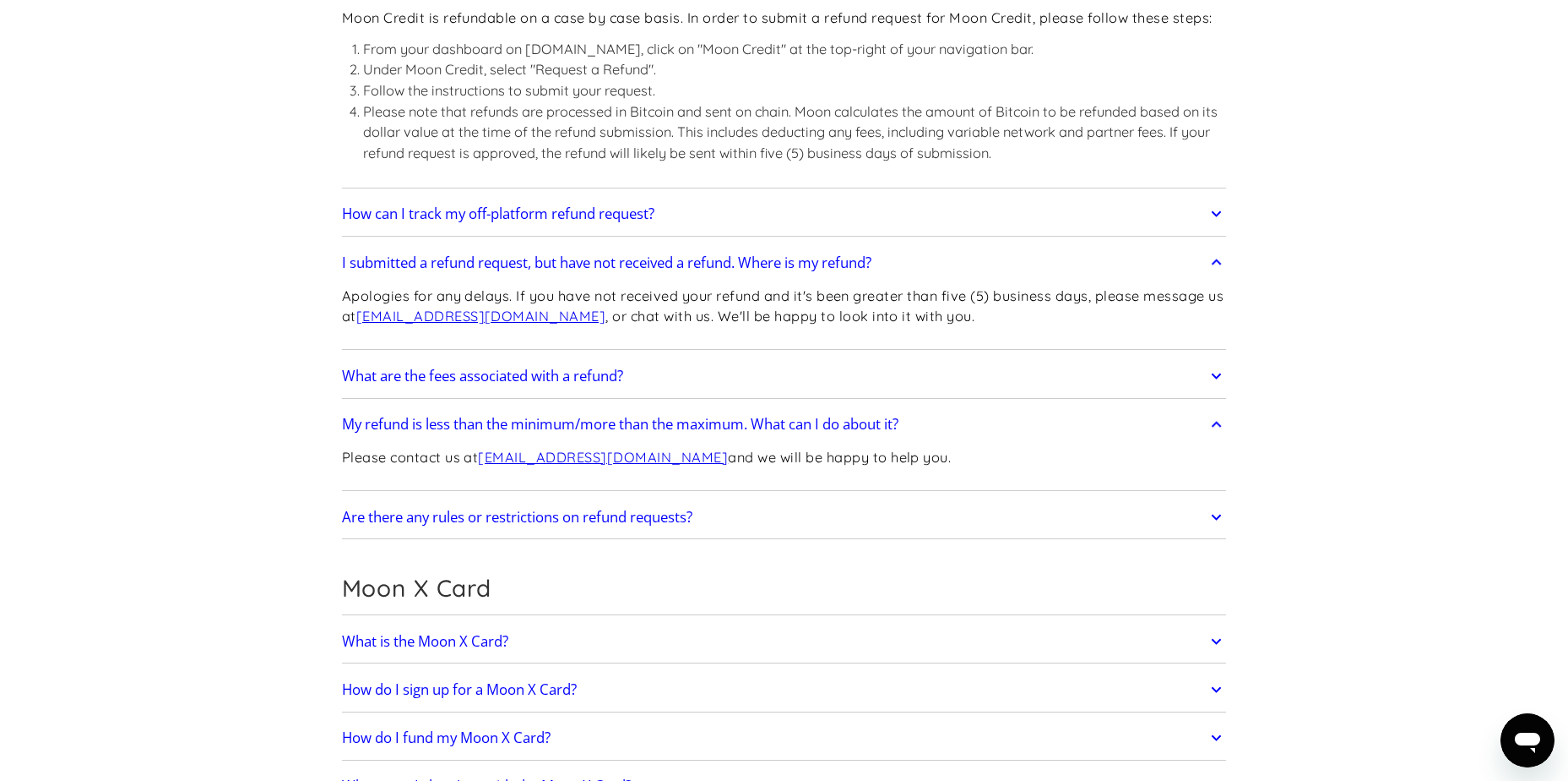
scroll to position [1014, 0]
click at [588, 524] on link "Are there any rules or restrictions on refund requests?" at bounding box center [784, 514] width 885 height 36
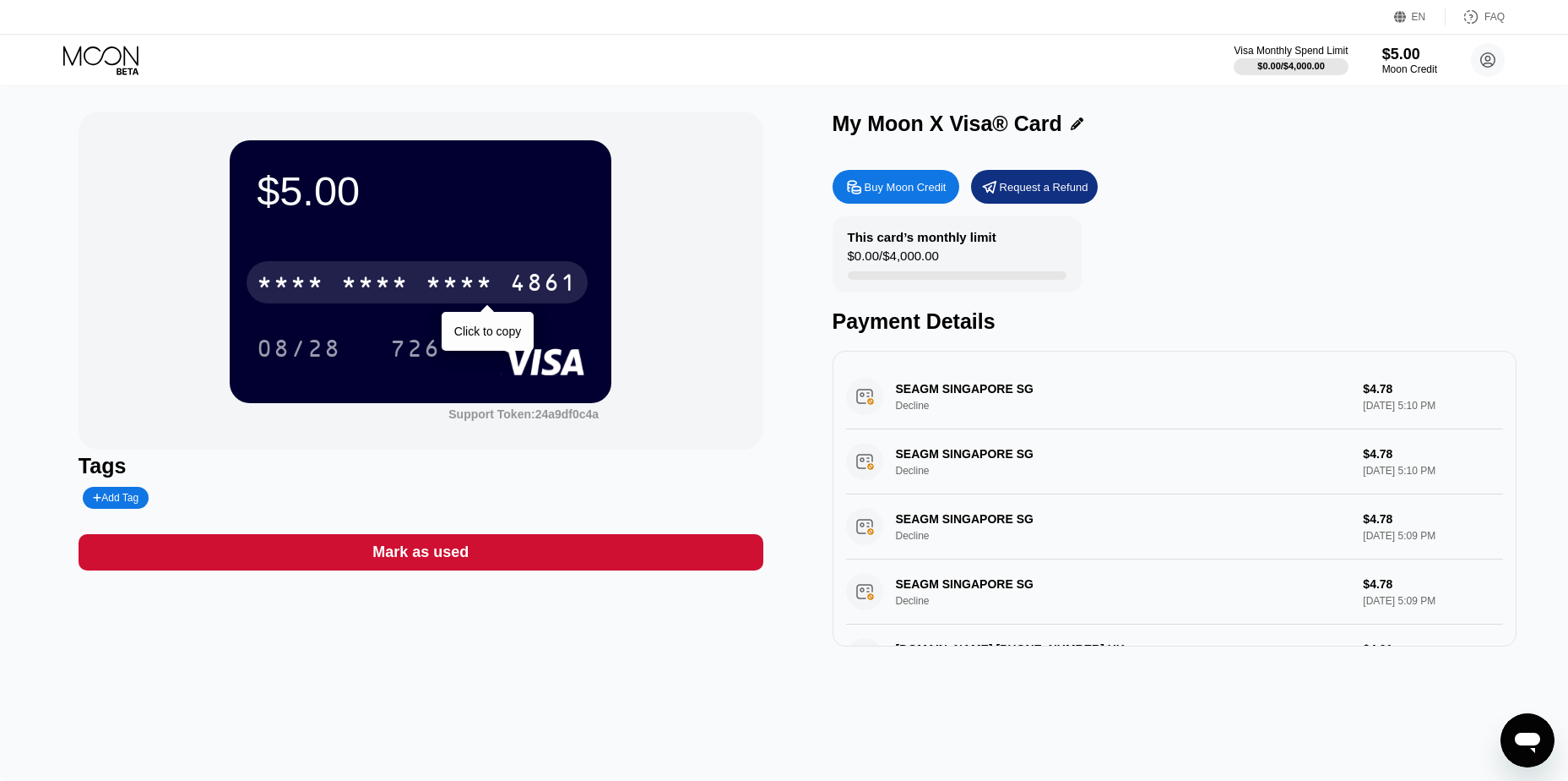
click at [353, 288] on div "* * * *" at bounding box center [374, 284] width 67 height 27
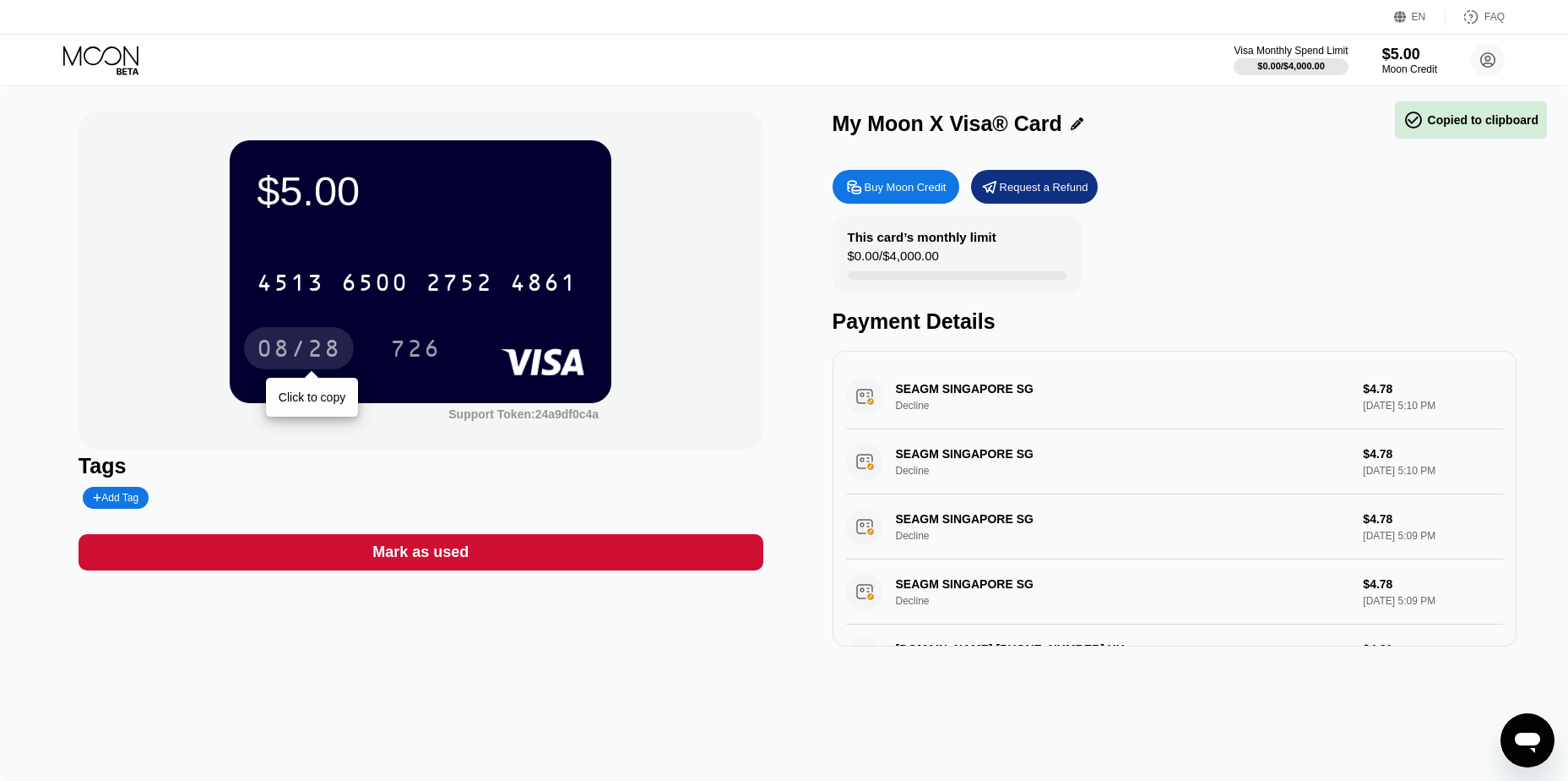
click at [314, 348] on div "08/28" at bounding box center [298, 350] width 85 height 27
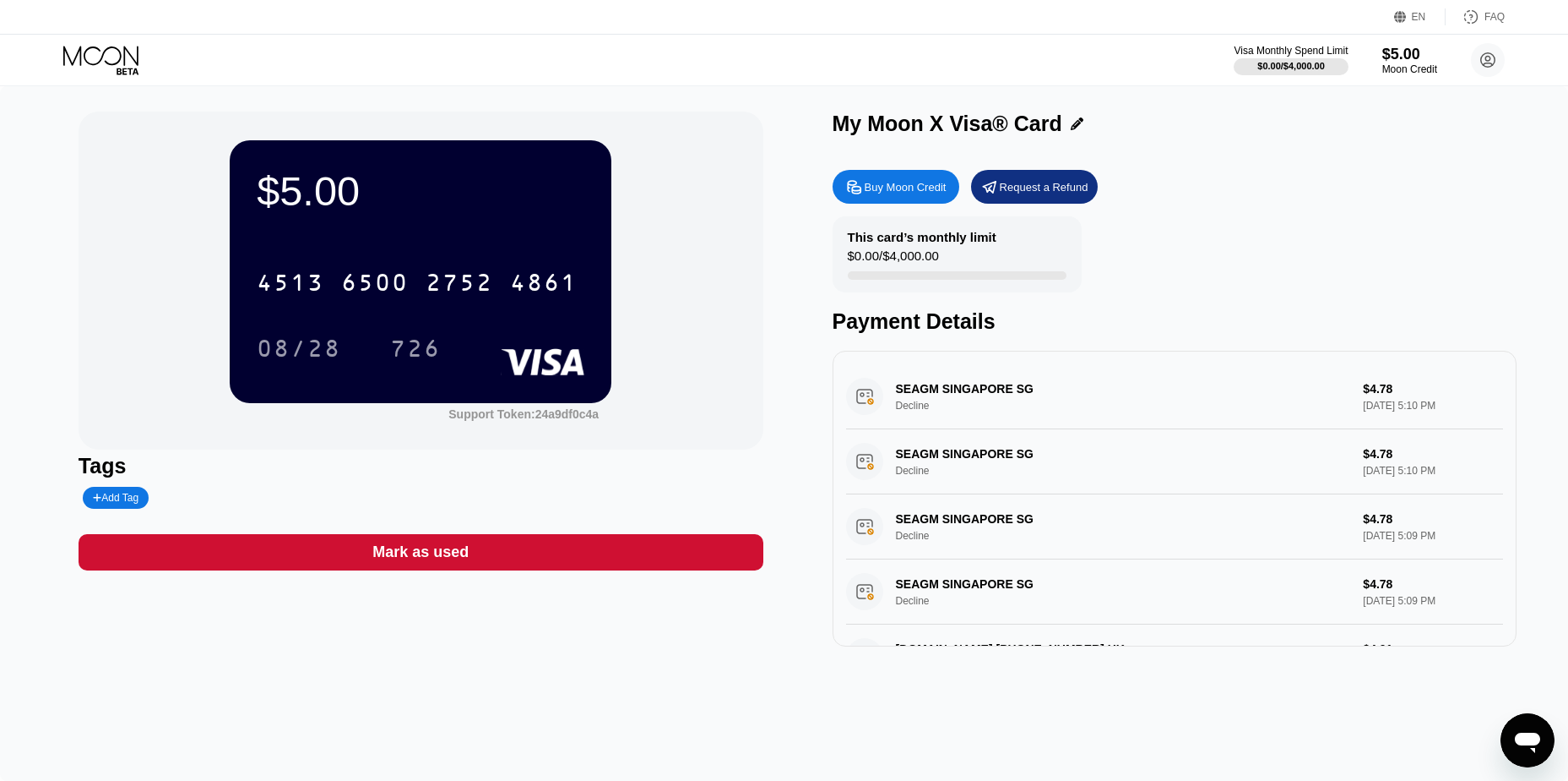
click at [425, 348] on div "726" at bounding box center [415, 350] width 51 height 27
click at [1489, 51] on circle at bounding box center [1488, 59] width 34 height 34
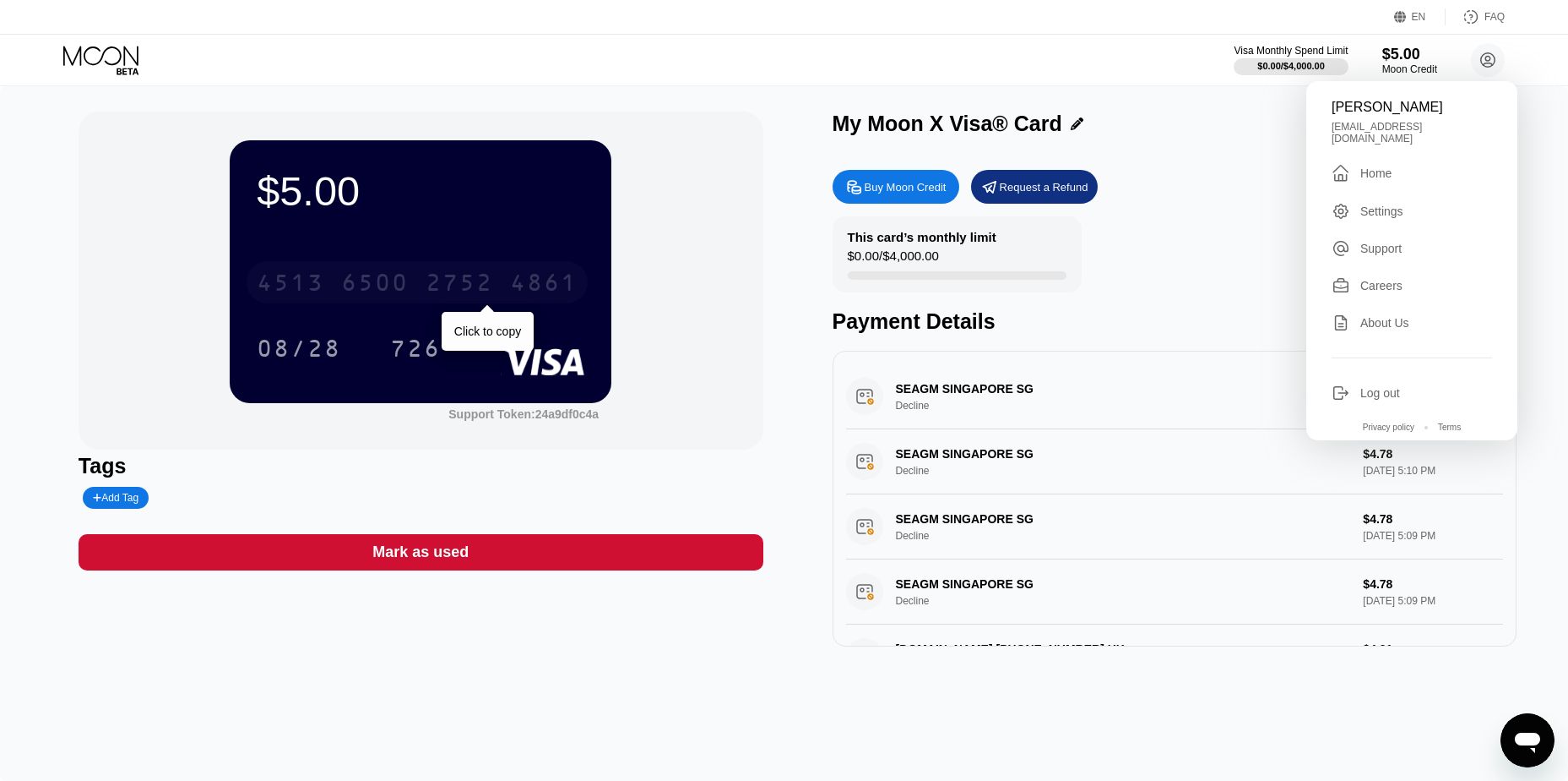
click at [485, 284] on div "2752" at bounding box center [459, 284] width 67 height 27
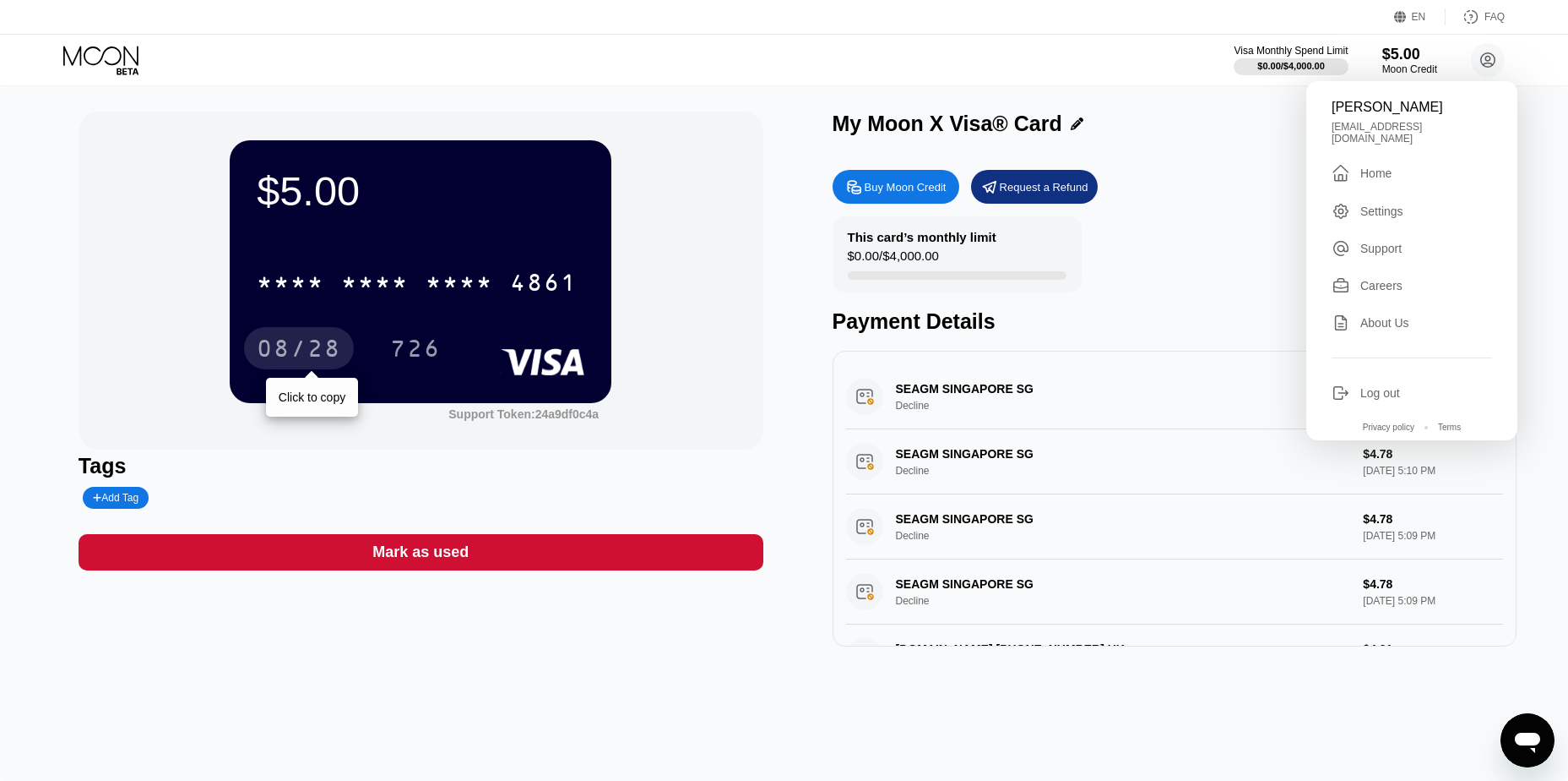
drag, startPoint x: 312, startPoint y: 352, endPoint x: 568, endPoint y: 98, distance: 360.6
click at [312, 351] on div "08/28" at bounding box center [298, 350] width 85 height 27
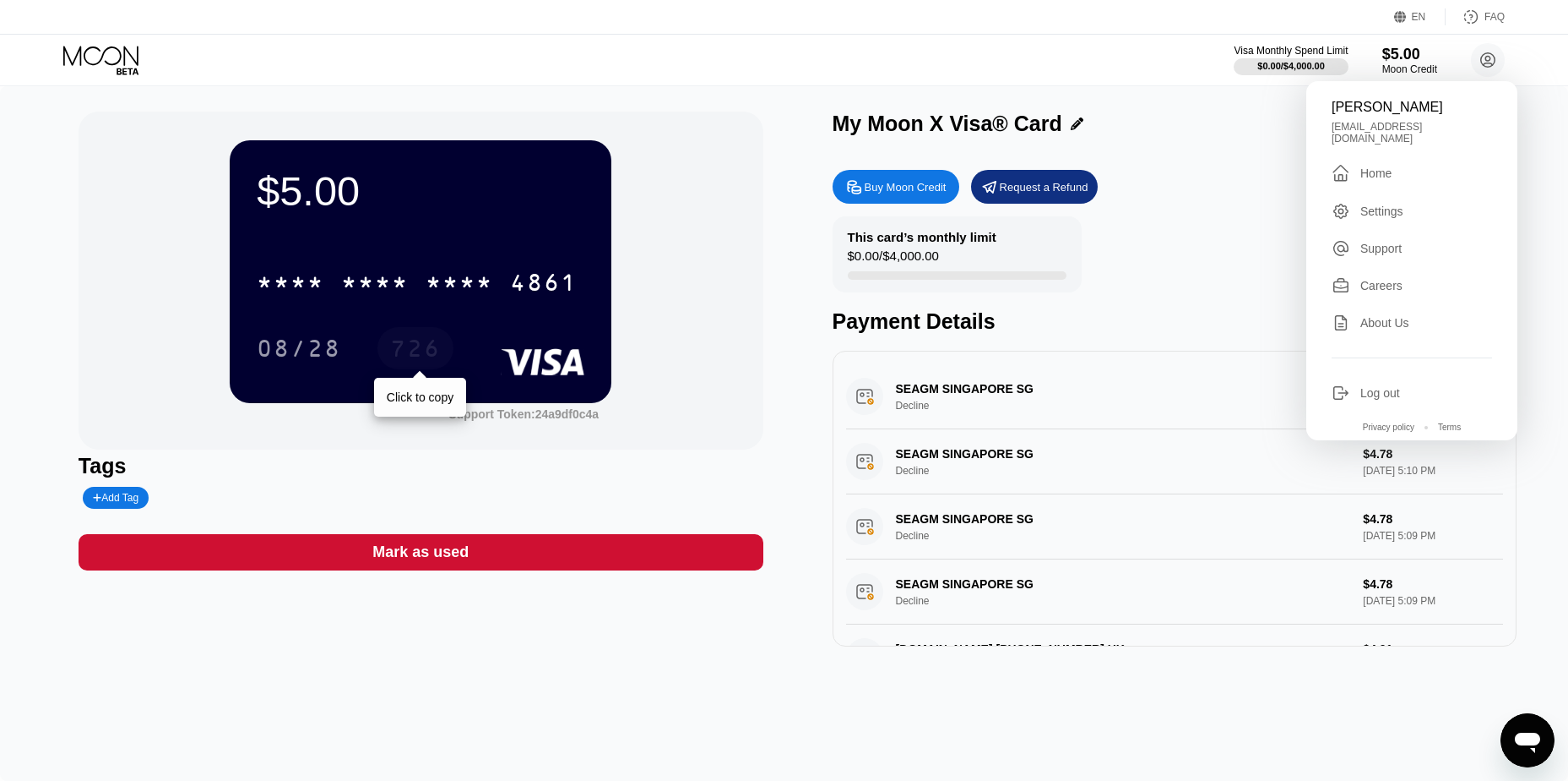
click at [431, 356] on div "726" at bounding box center [415, 350] width 51 height 27
click at [424, 339] on div "726" at bounding box center [415, 350] width 51 height 27
click at [1139, 248] on div "This card’s monthly limit $0.00 / $4,000.00 Payment Details" at bounding box center [1175, 275] width 685 height 118
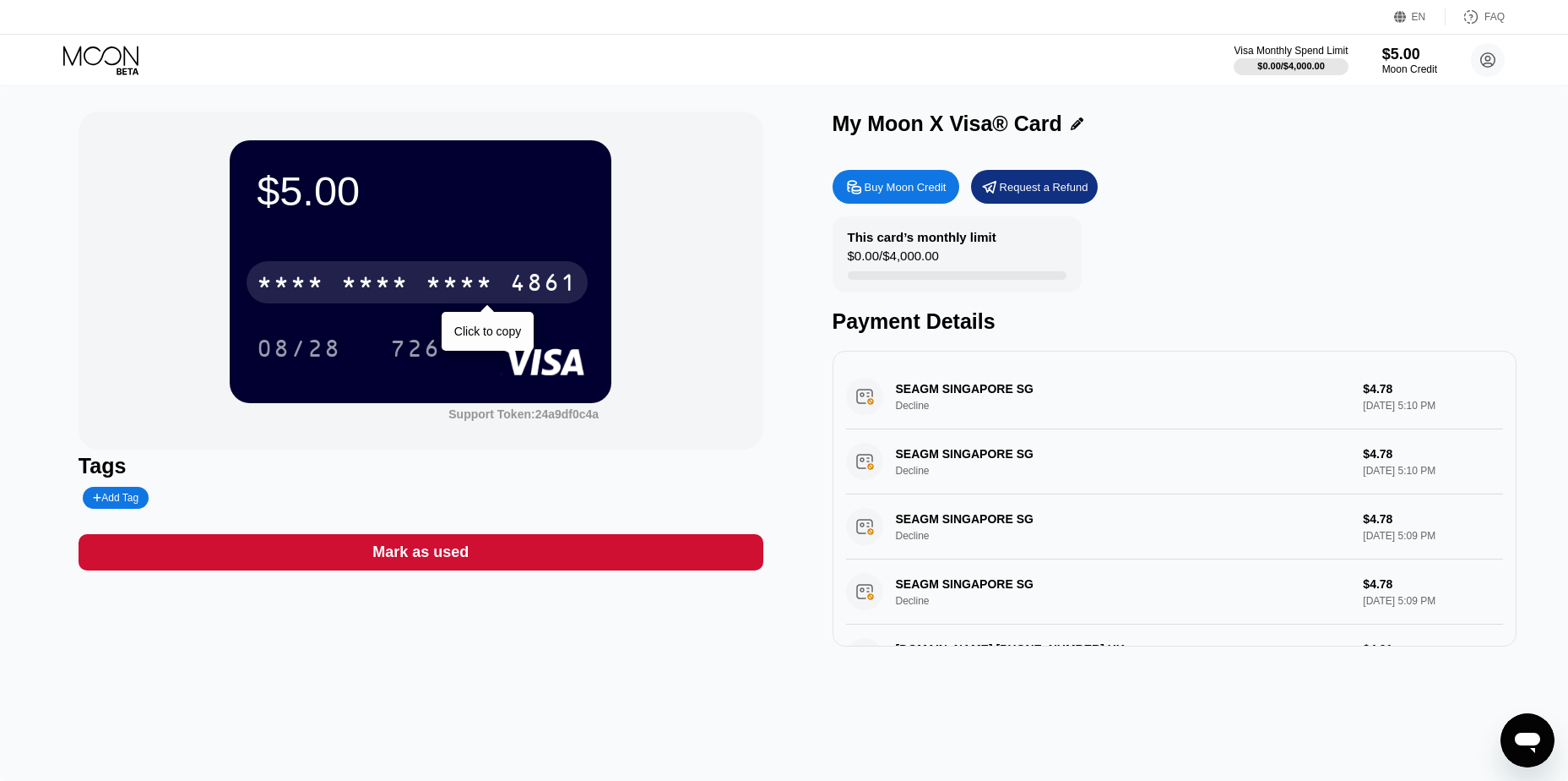
click at [303, 286] on div "* * * *" at bounding box center [290, 284] width 67 height 27
click at [414, 297] on div "[CREDIT_CARD_NUMBER]" at bounding box center [417, 282] width 341 height 42
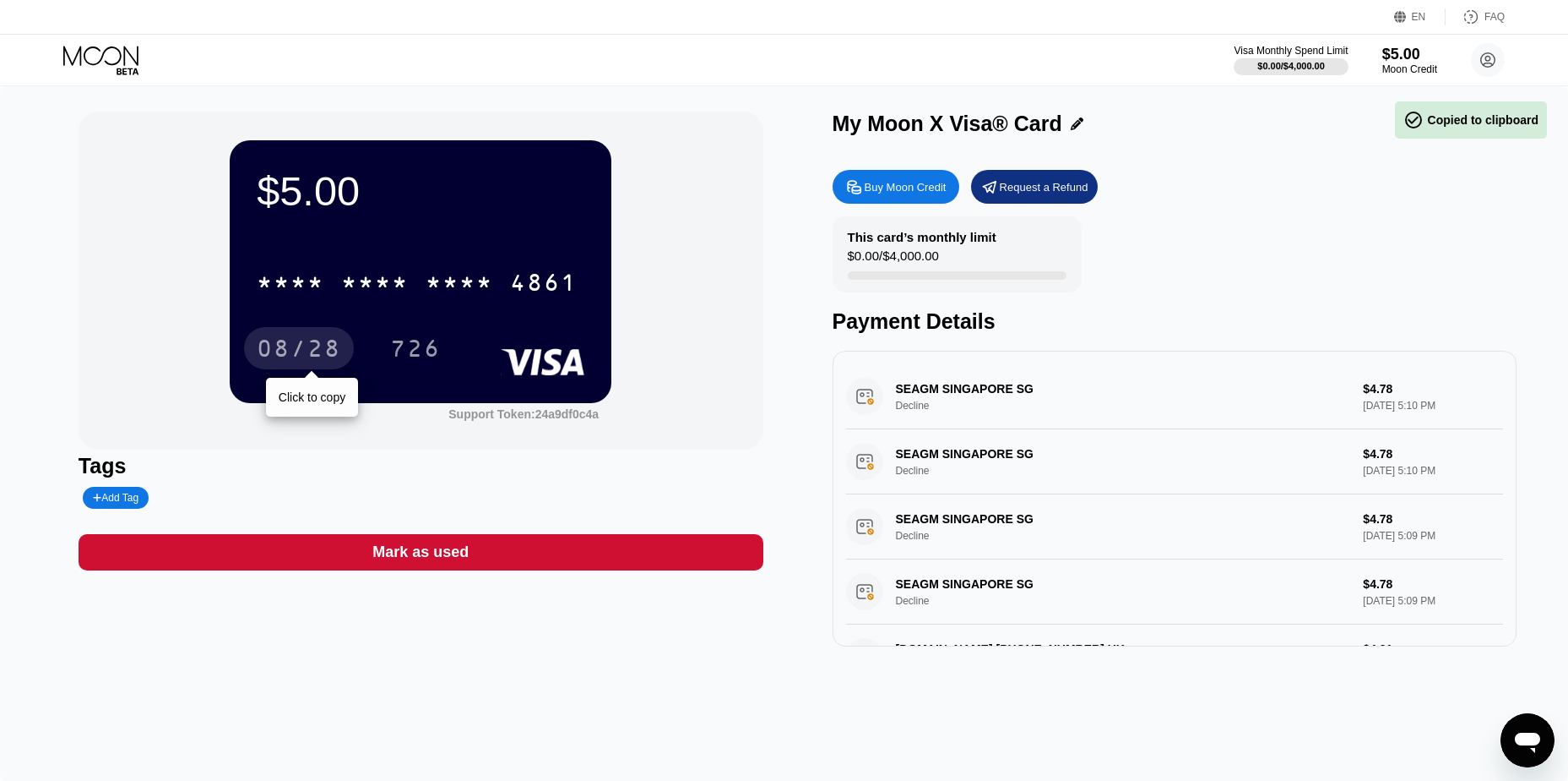
click at [286, 345] on div "08/28" at bounding box center [298, 350] width 85 height 27
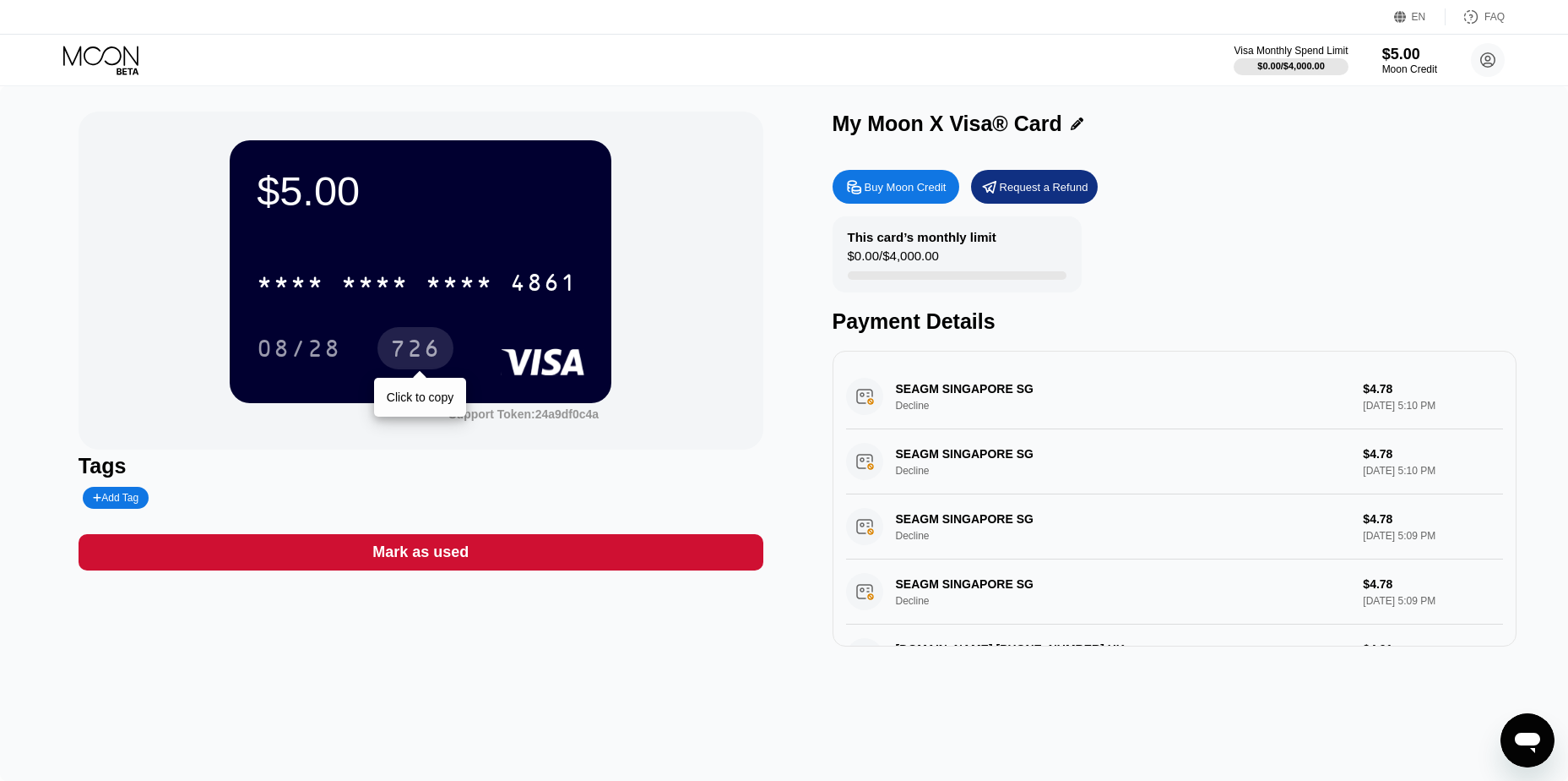
click at [392, 339] on div "726" at bounding box center [415, 348] width 76 height 42
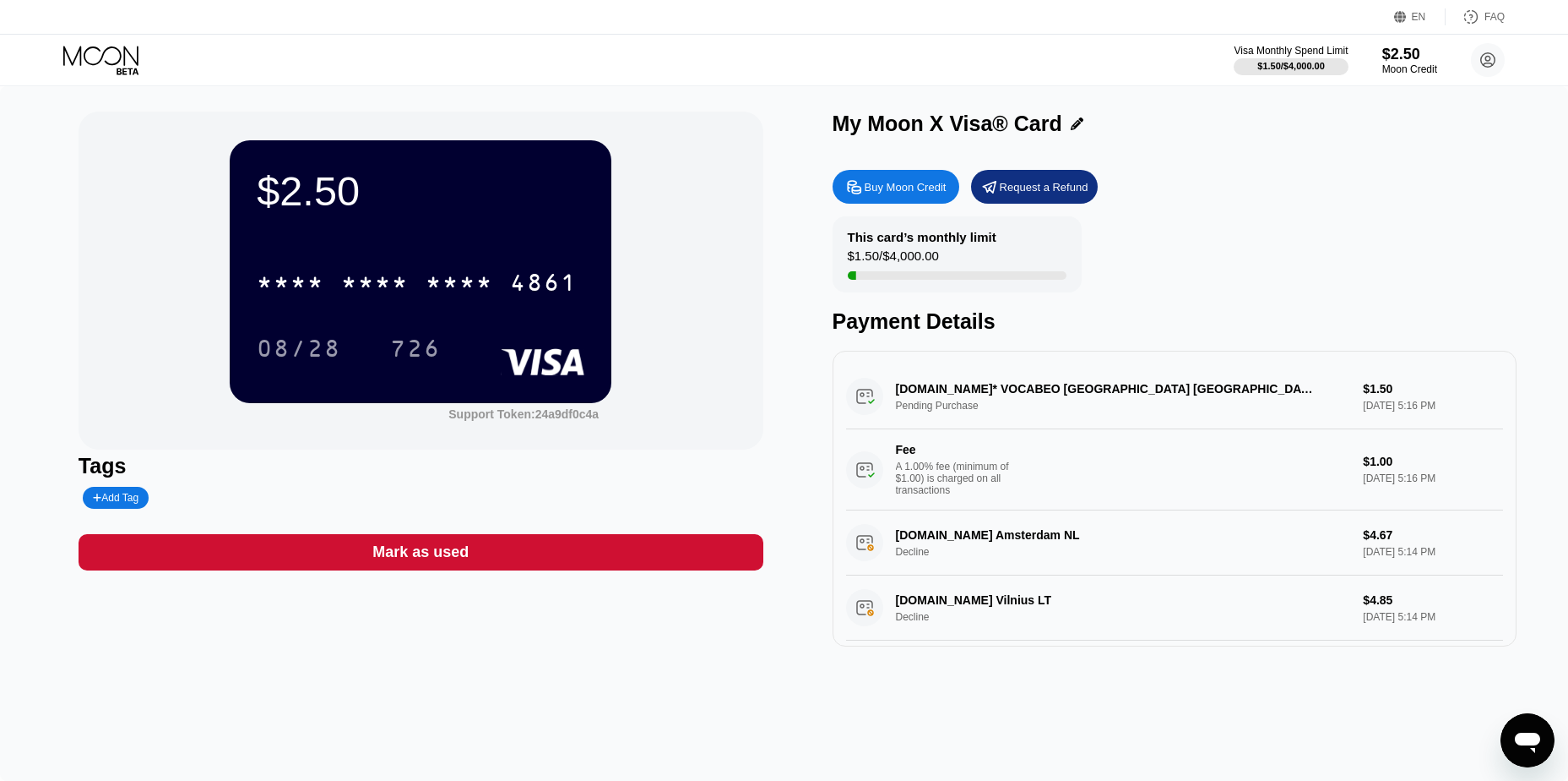
click at [960, 482] on div "A 1.00% fee (minimum of $1.00) is charged on all transactions" at bounding box center [958, 478] width 126 height 36
click at [964, 468] on div "Fee A 1.00% fee (minimum of $1.00) is charged on all transactions" at bounding box center [958, 469] width 126 height 53
drag, startPoint x: 913, startPoint y: 497, endPoint x: 924, endPoint y: 505, distance: 13.6
click at [917, 496] on div "A 1.00% fee (minimum of $1.00) is charged on all transactions" at bounding box center [958, 478] width 126 height 36
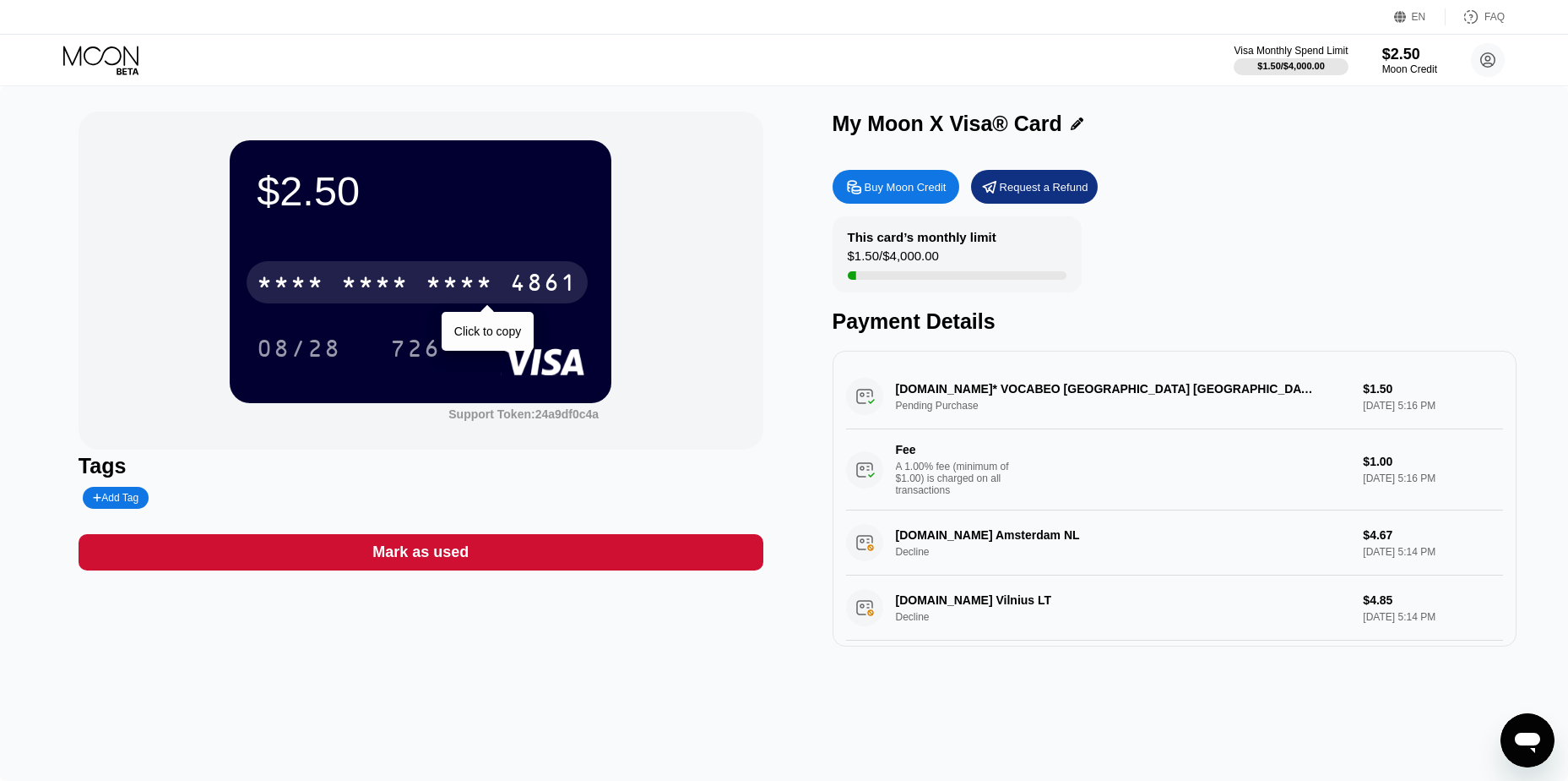
click at [426, 291] on div "* * * *" at bounding box center [459, 284] width 67 height 27
click at [290, 283] on div "4513" at bounding box center [290, 284] width 67 height 27
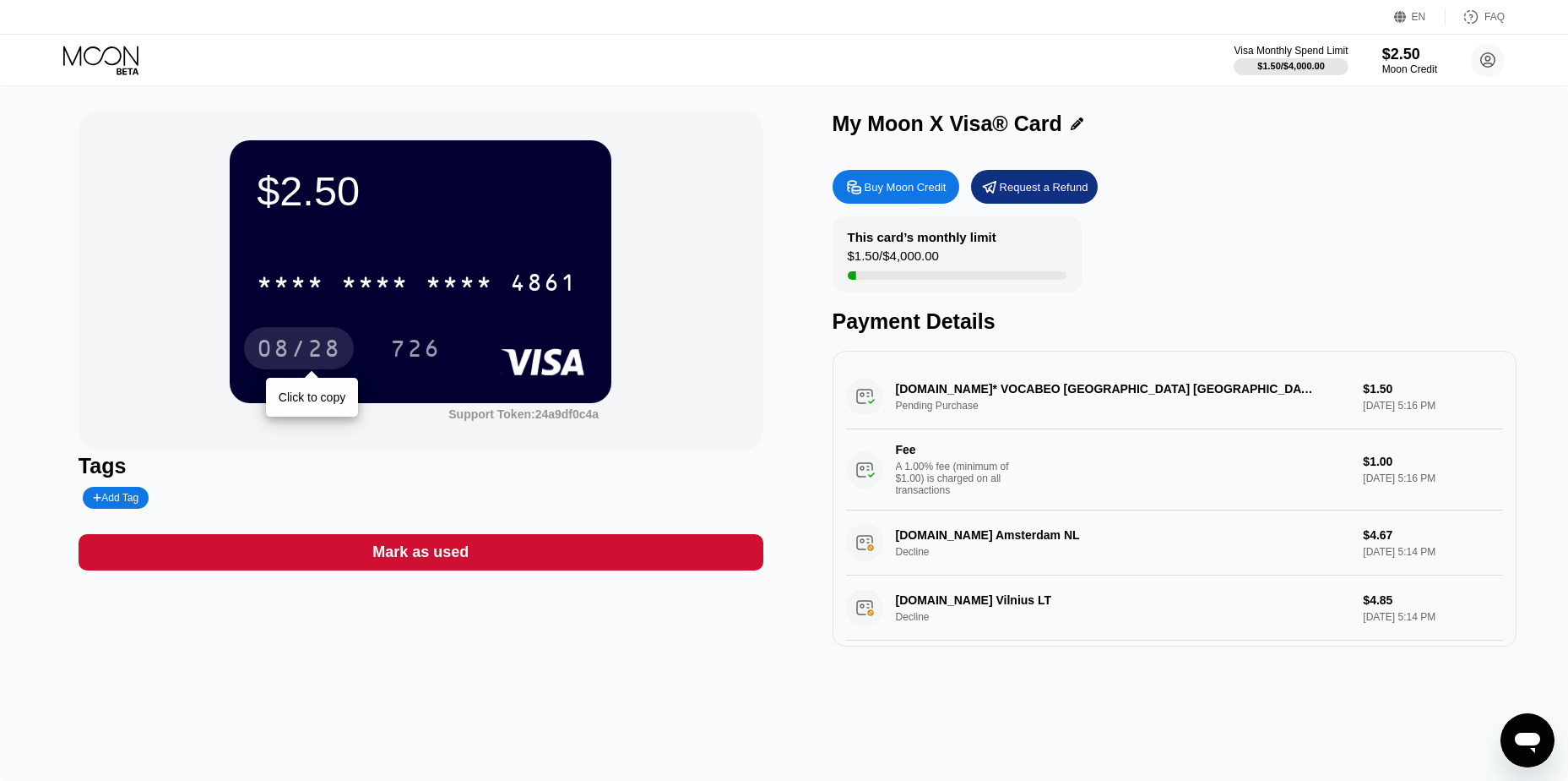
click at [310, 364] on div "08/28" at bounding box center [298, 350] width 85 height 27
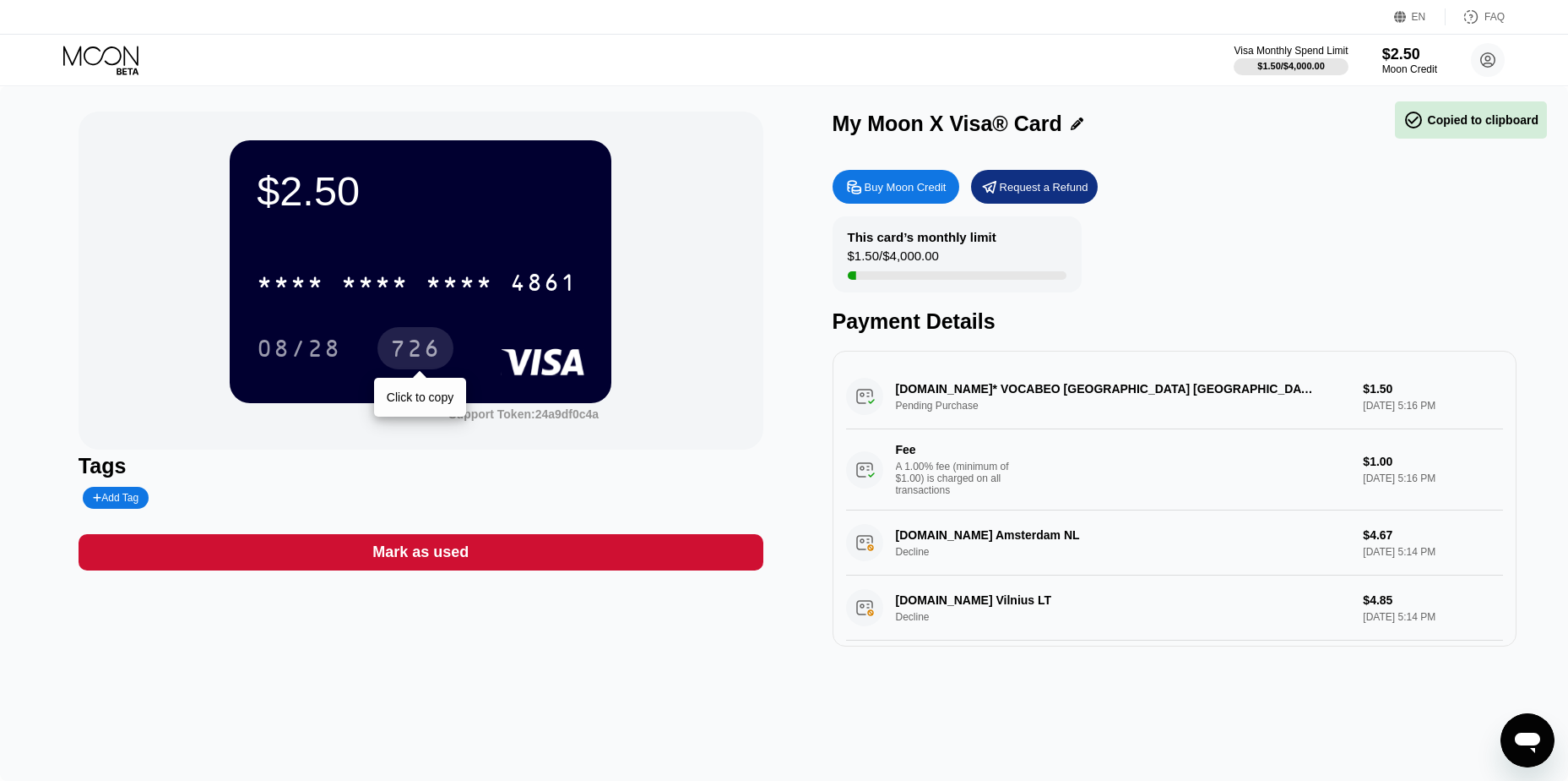
click at [418, 364] on div "726" at bounding box center [415, 350] width 51 height 27
